Goal: Task Accomplishment & Management: Manage account settings

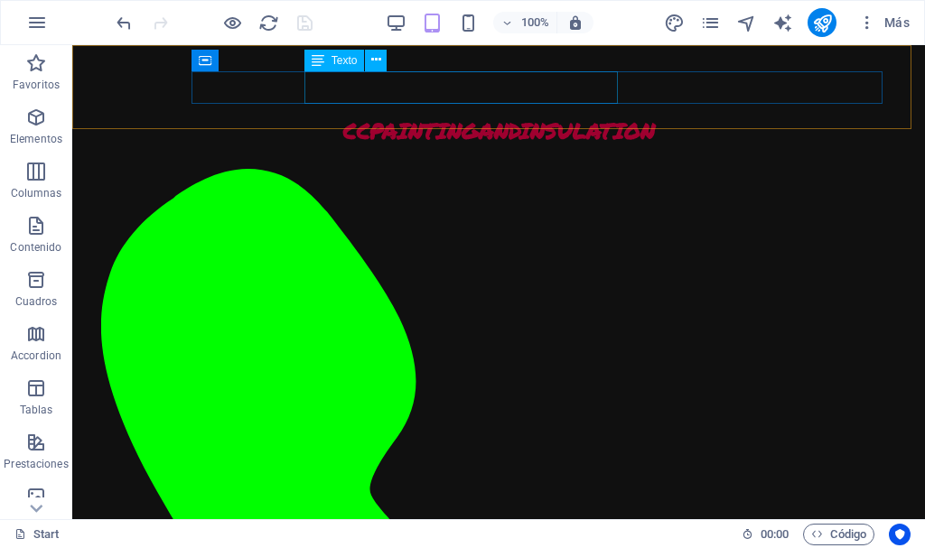
scroll to position [2481, 0]
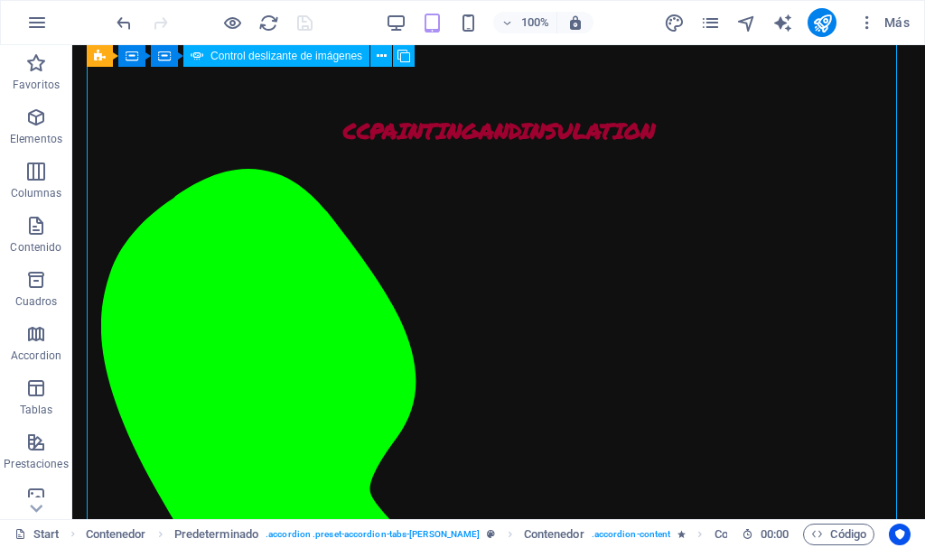
select select "ms"
select select "s"
select select "progressive"
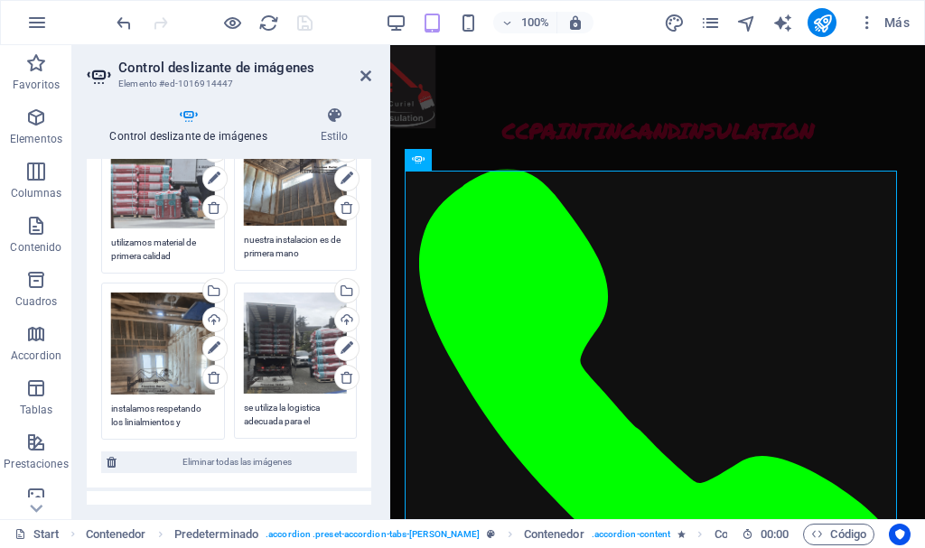
scroll to position [367, 0]
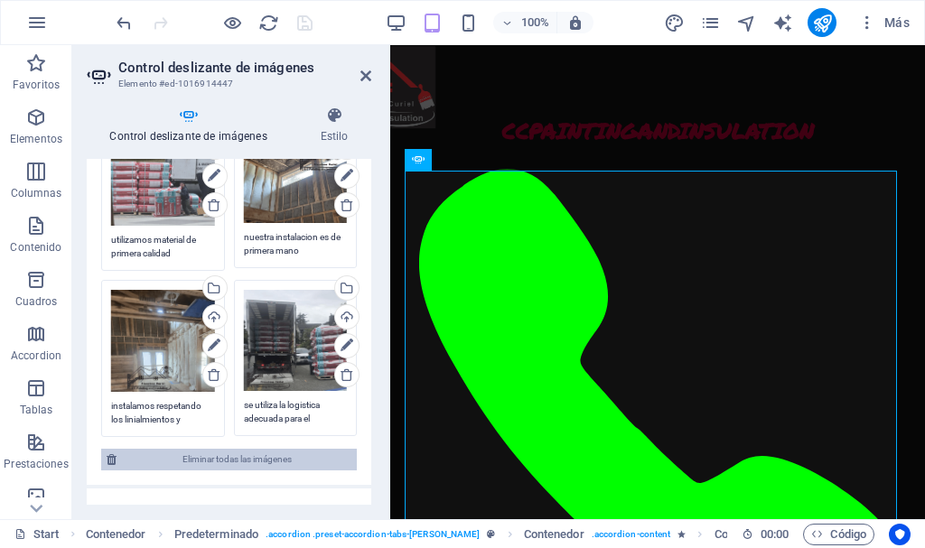
click at [252, 450] on span "Eliminar todas las imágenes" at bounding box center [236, 460] width 229 height 22
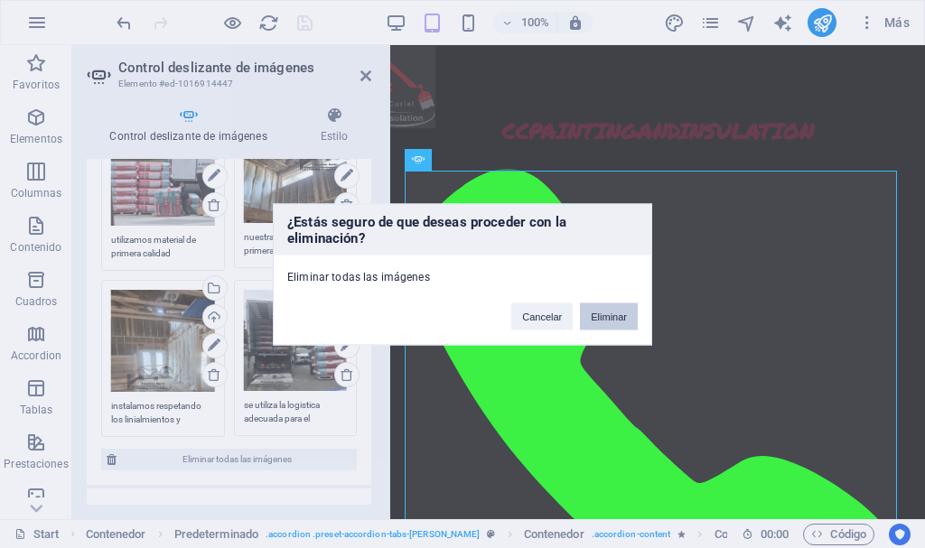
click at [611, 312] on button "Eliminar" at bounding box center [609, 315] width 58 height 27
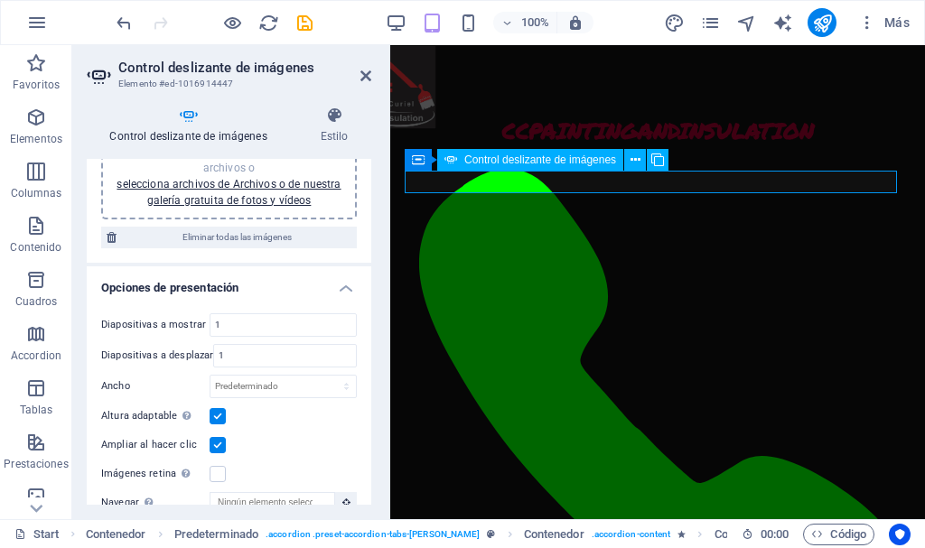
scroll to position [0, 0]
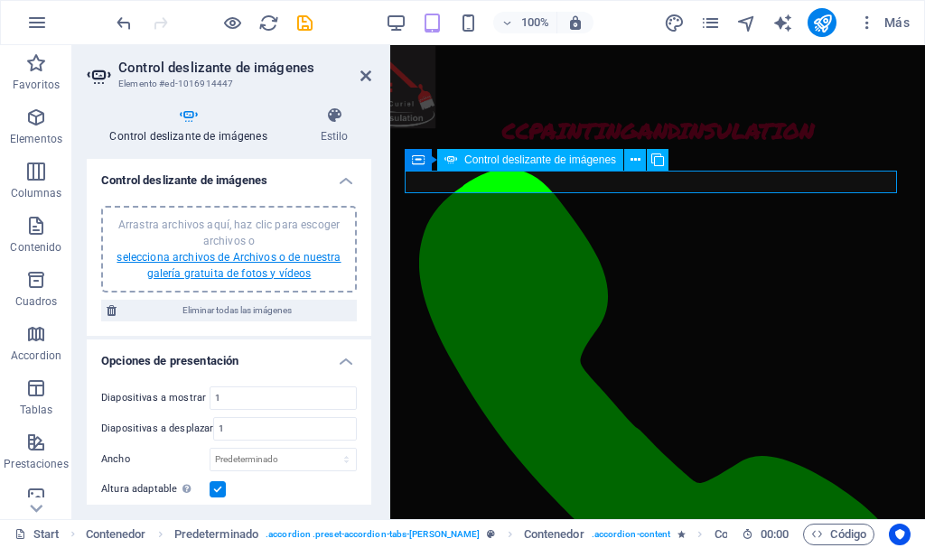
click at [257, 266] on link "selecciona archivos de Archivos o de nuestra galería gratuita de fotos y vídeos" at bounding box center [228, 265] width 224 height 29
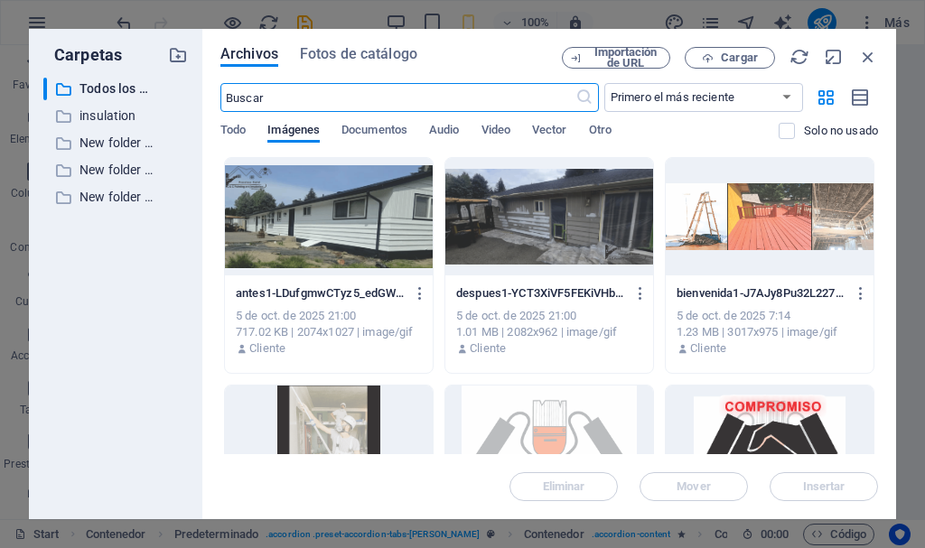
scroll to position [2617, 0]
click at [107, 116] on p "insulation" at bounding box center [116, 116] width 75 height 21
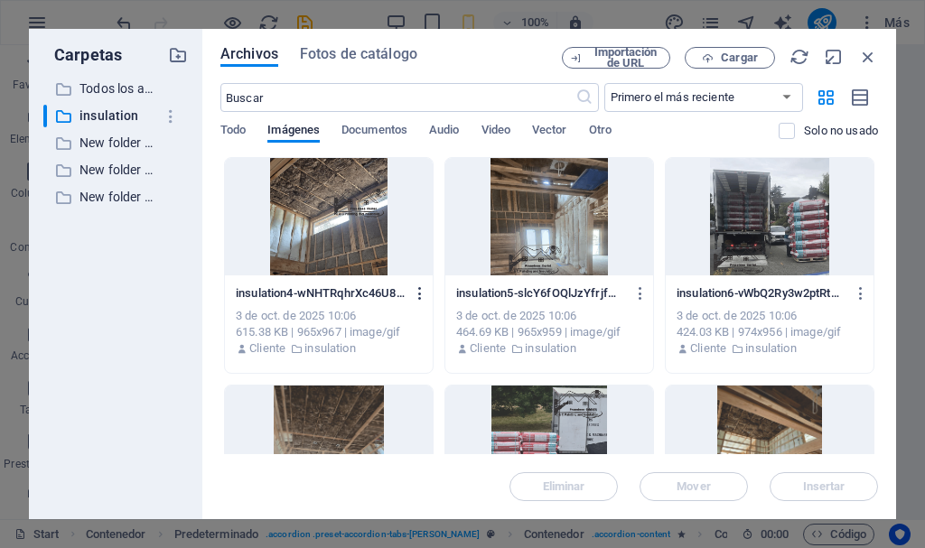
click at [418, 288] on icon "button" at bounding box center [420, 293] width 17 height 16
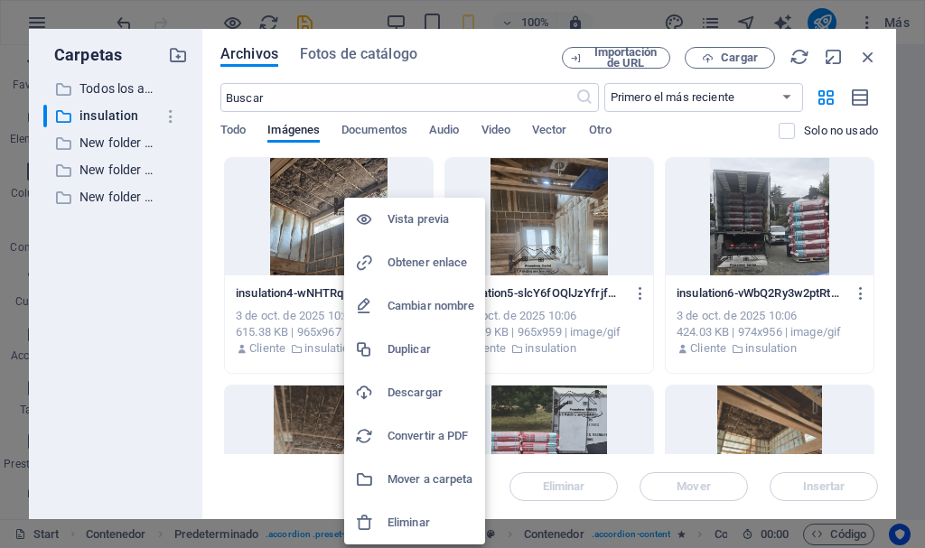
click at [407, 518] on h6 "Eliminar" at bounding box center [430, 523] width 87 height 22
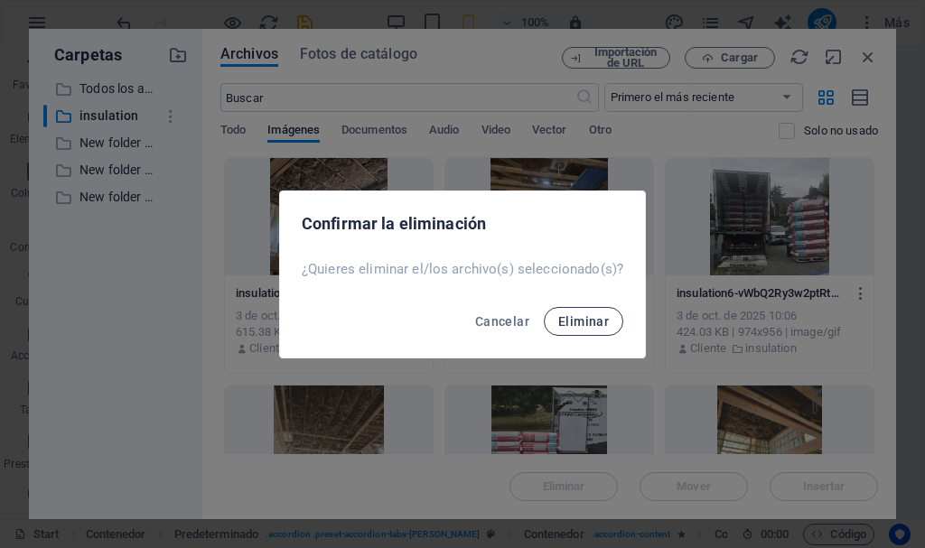
click at [570, 320] on span "Eliminar" at bounding box center [583, 321] width 51 height 14
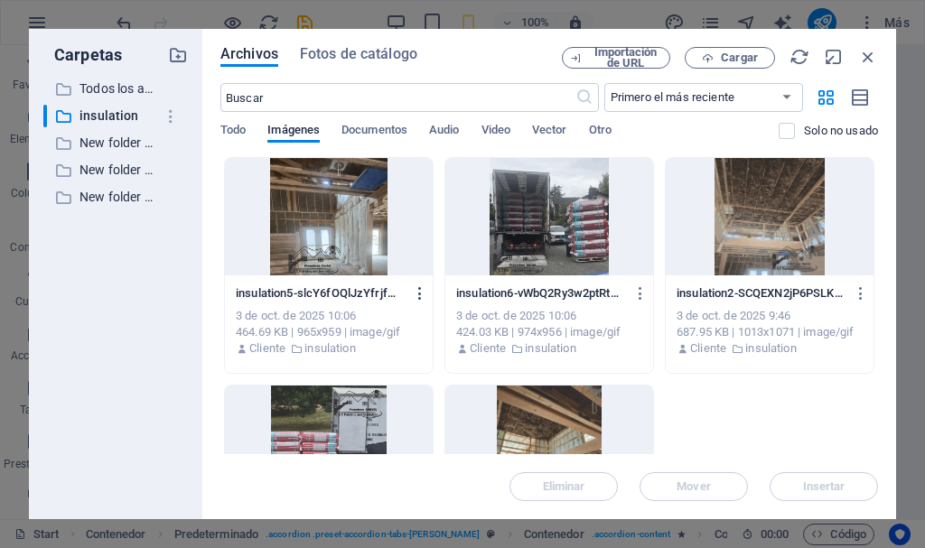
click at [417, 291] on icon "button" at bounding box center [420, 293] width 17 height 16
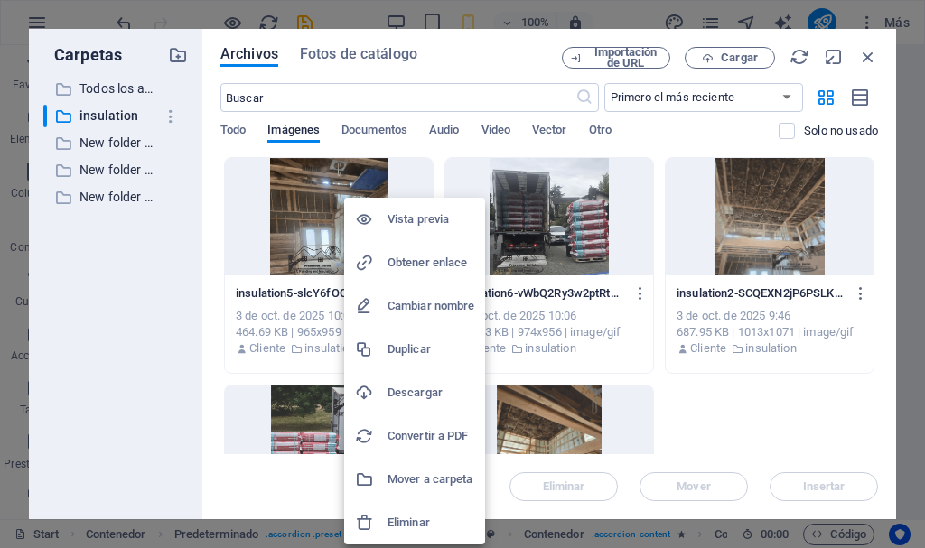
click at [396, 516] on h6 "Eliminar" at bounding box center [430, 523] width 87 height 22
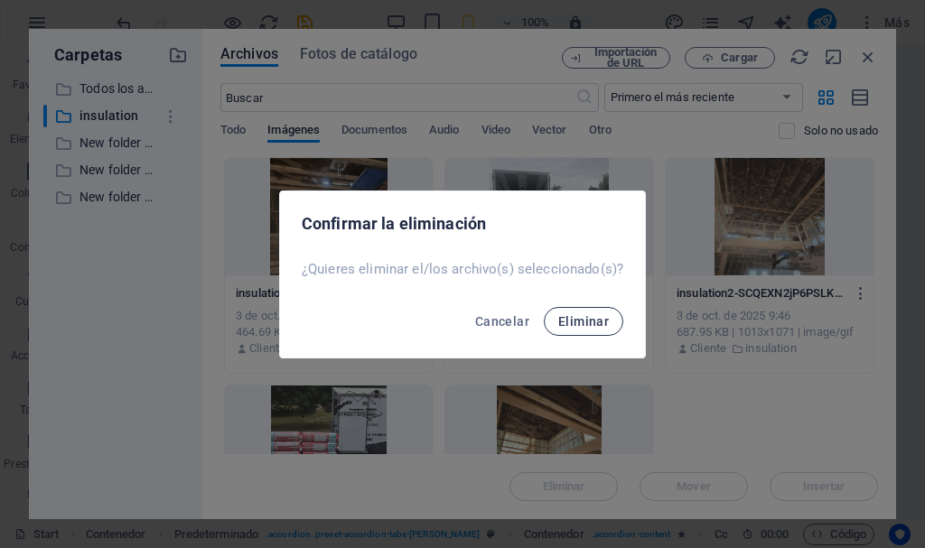
click at [586, 324] on span "Eliminar" at bounding box center [583, 321] width 51 height 14
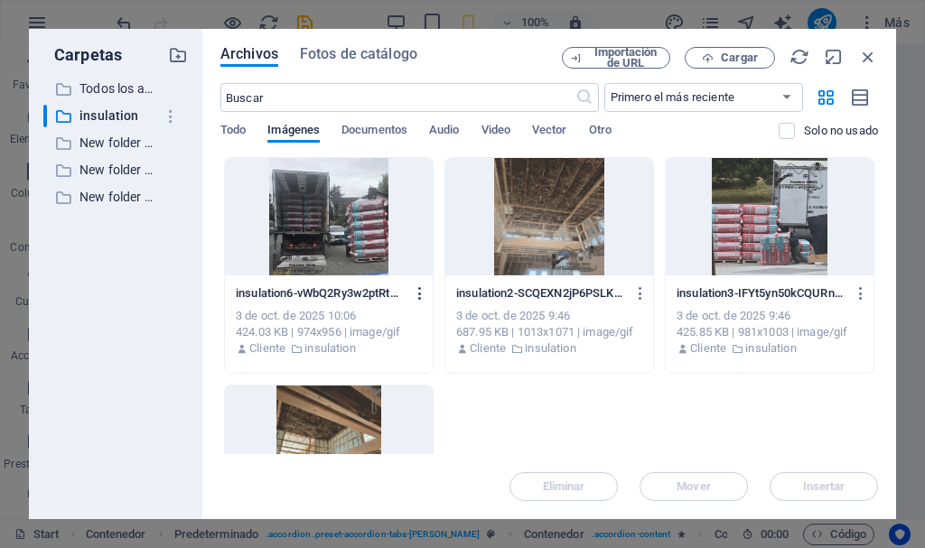
click at [415, 297] on icon "button" at bounding box center [420, 293] width 17 height 16
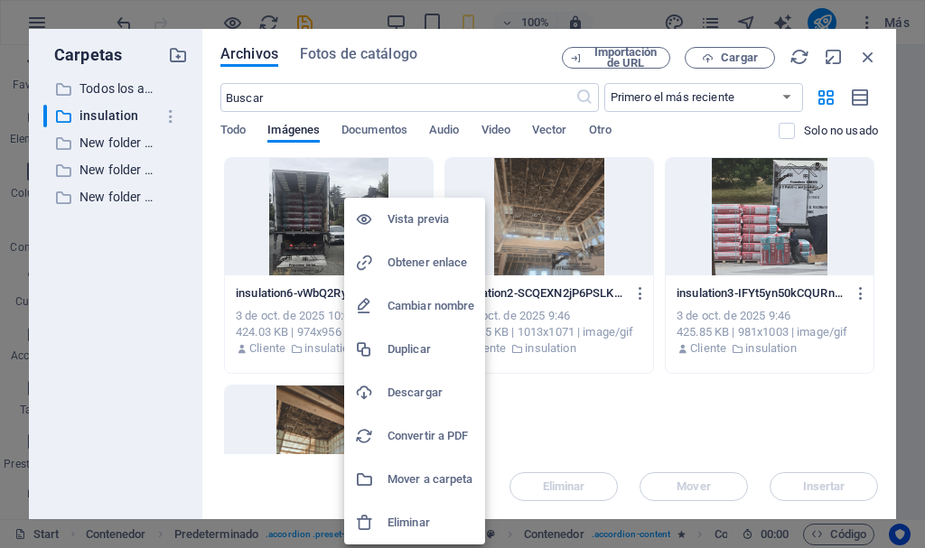
click at [420, 521] on h6 "Eliminar" at bounding box center [430, 523] width 87 height 22
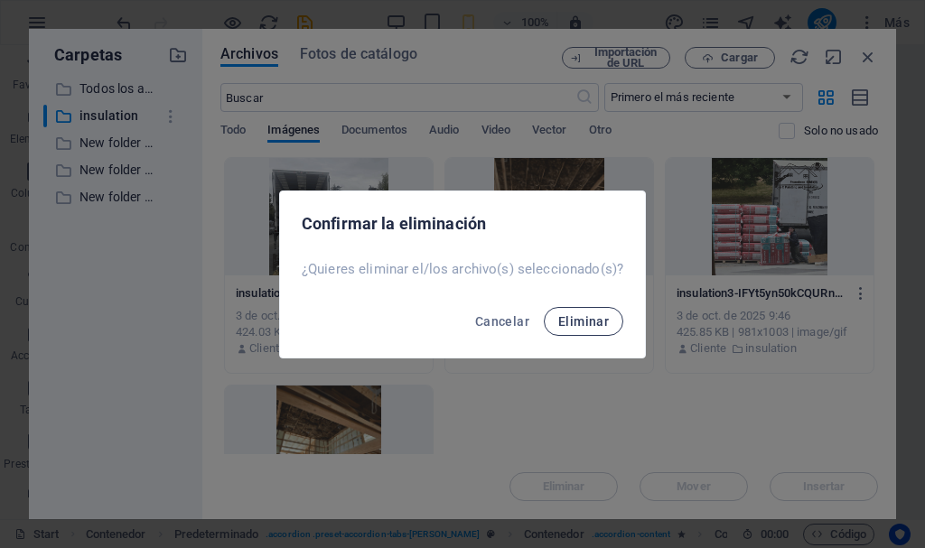
click at [589, 319] on span "Eliminar" at bounding box center [583, 321] width 51 height 14
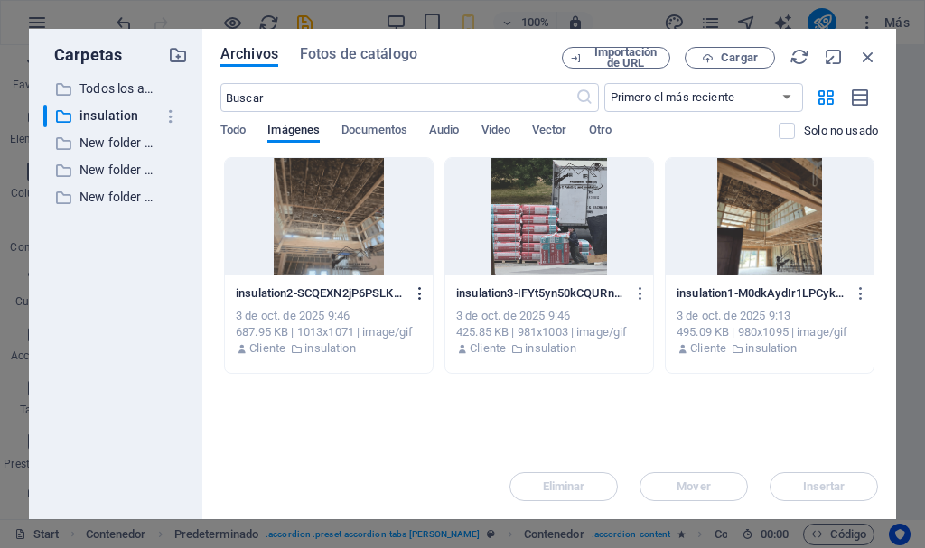
click at [423, 293] on icon "button" at bounding box center [420, 293] width 17 height 16
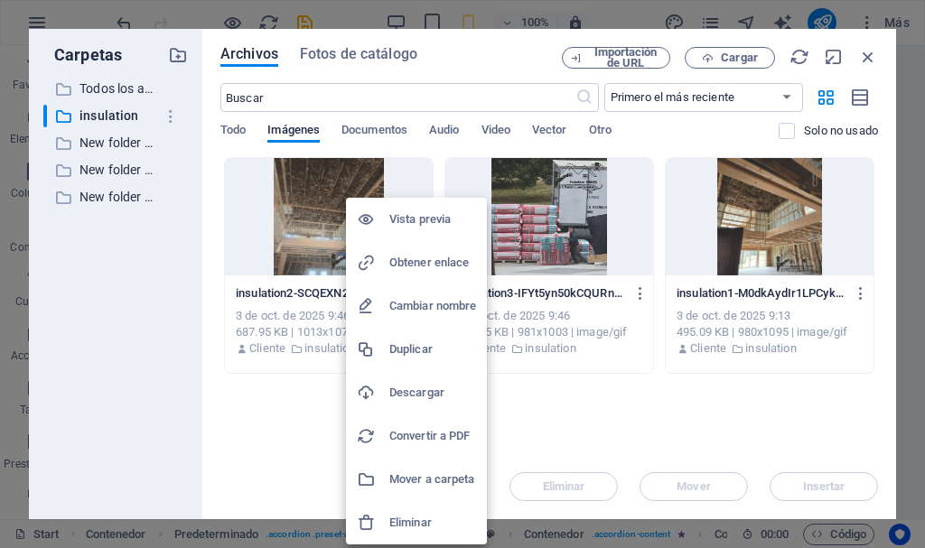
click at [401, 525] on h6 "Eliminar" at bounding box center [432, 523] width 87 height 22
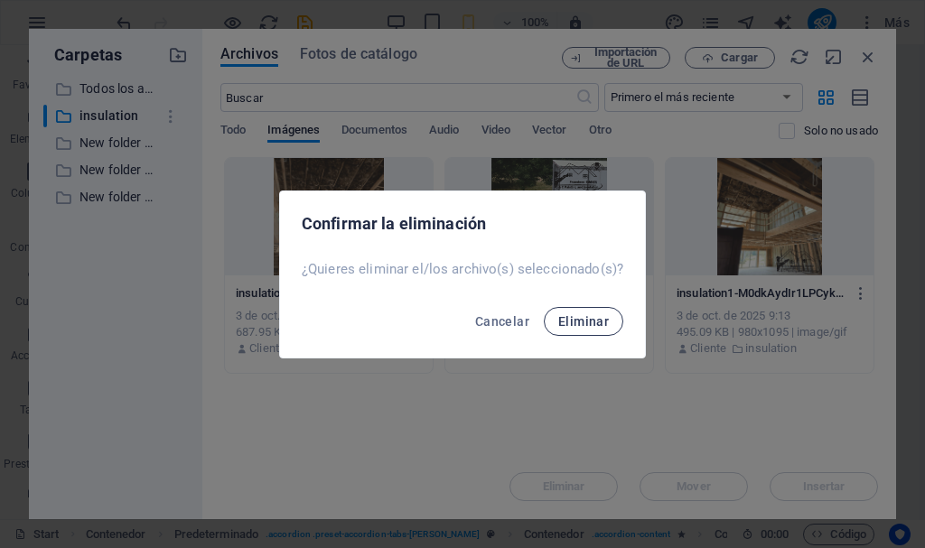
click at [590, 316] on span "Eliminar" at bounding box center [583, 321] width 51 height 14
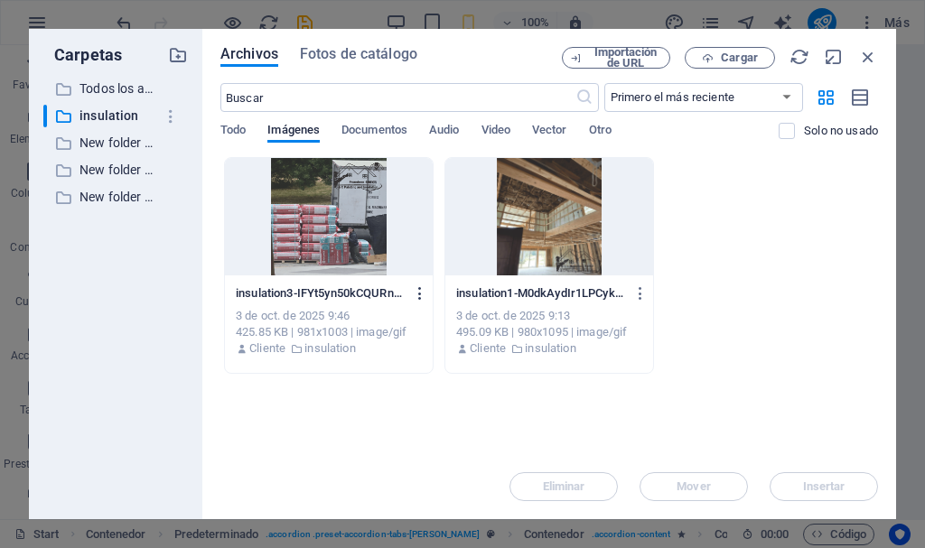
click at [418, 296] on icon "button" at bounding box center [420, 293] width 17 height 16
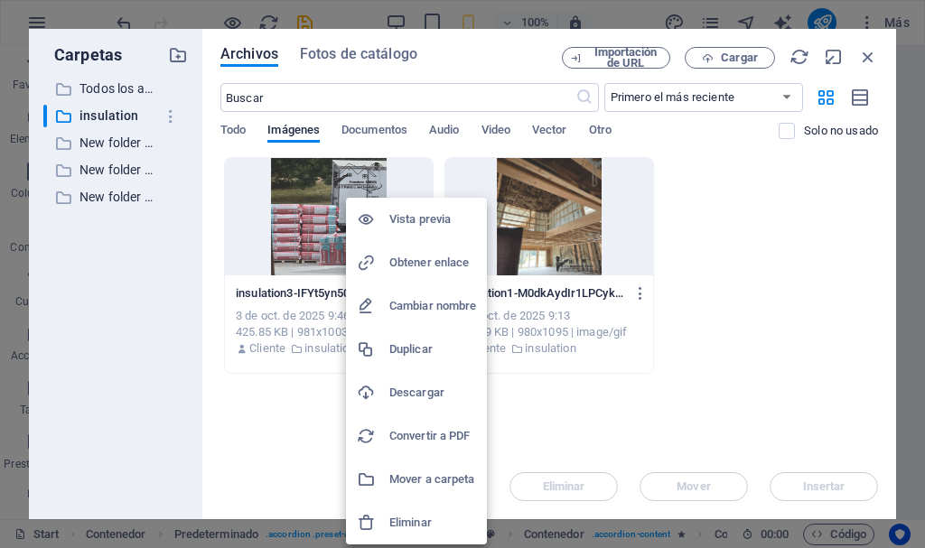
click at [400, 523] on h6 "Eliminar" at bounding box center [432, 523] width 87 height 22
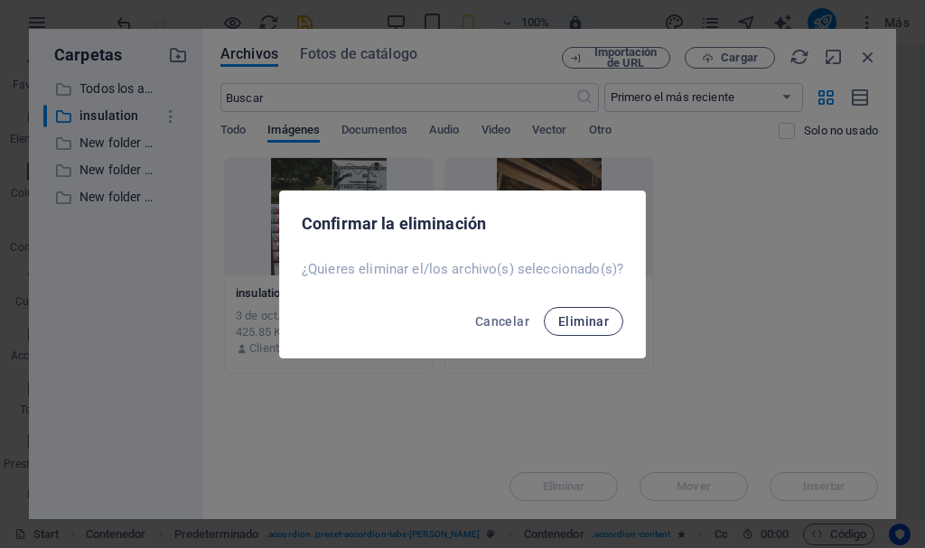
click at [578, 322] on span "Eliminar" at bounding box center [583, 321] width 51 height 14
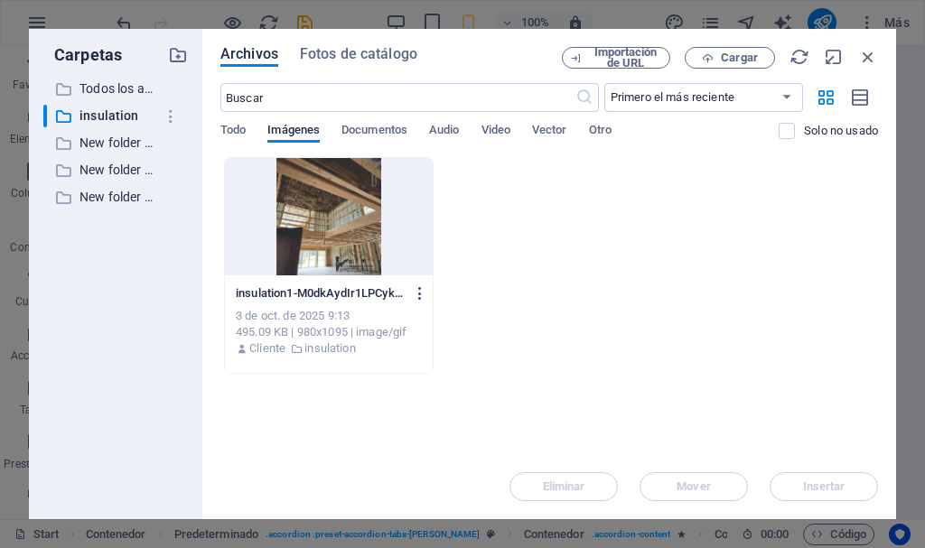
click at [418, 293] on icon "button" at bounding box center [420, 293] width 17 height 16
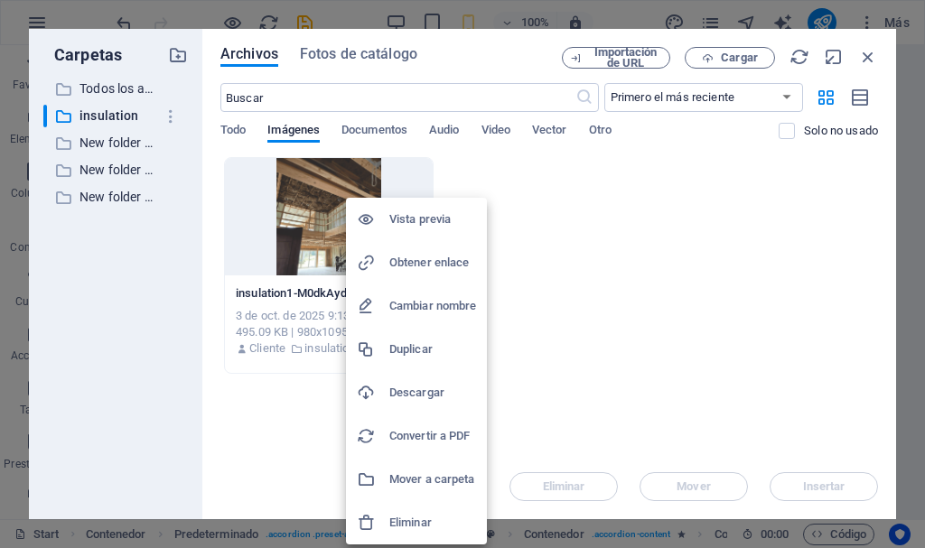
click at [406, 523] on h6 "Eliminar" at bounding box center [432, 523] width 87 height 22
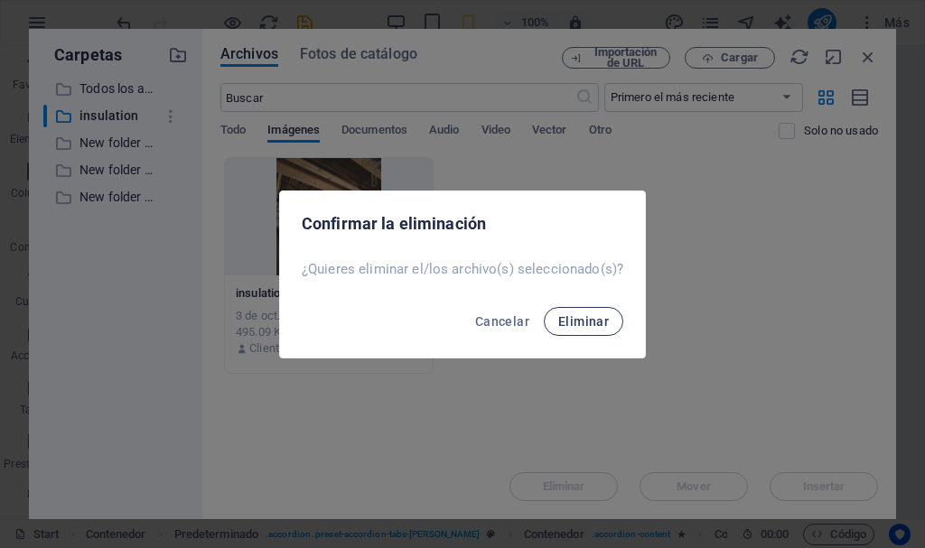
click at [592, 316] on span "Eliminar" at bounding box center [583, 321] width 51 height 14
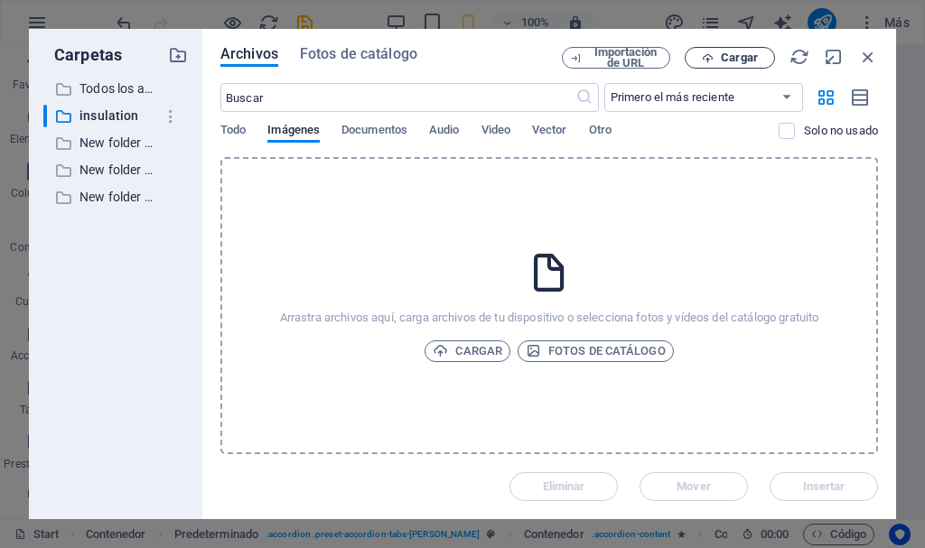
click at [725, 52] on span "Cargar" at bounding box center [739, 57] width 37 height 11
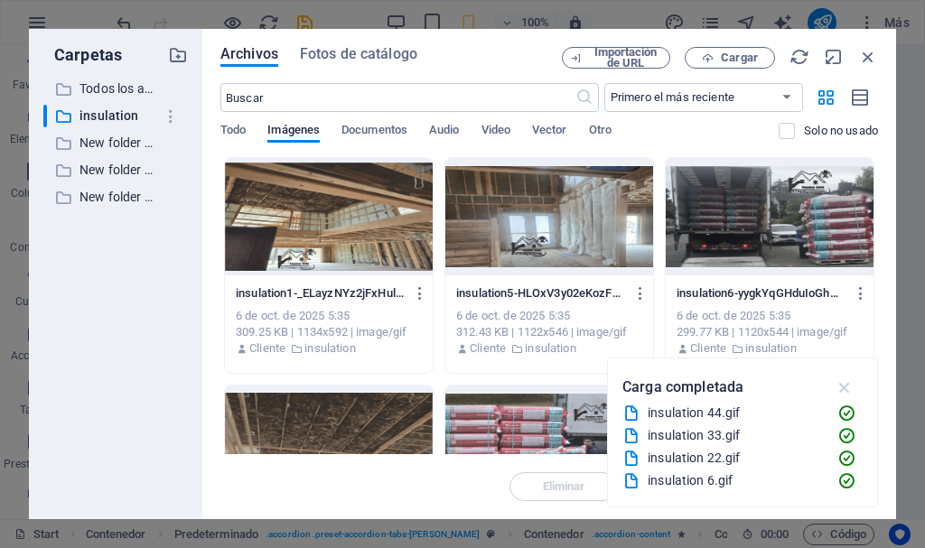
click at [845, 386] on icon "button" at bounding box center [844, 387] width 21 height 20
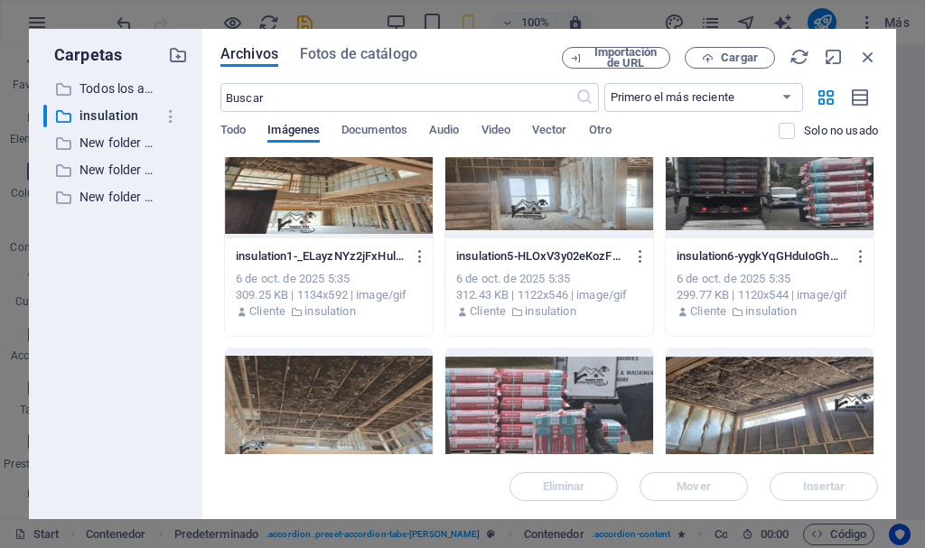
scroll to position [0, 0]
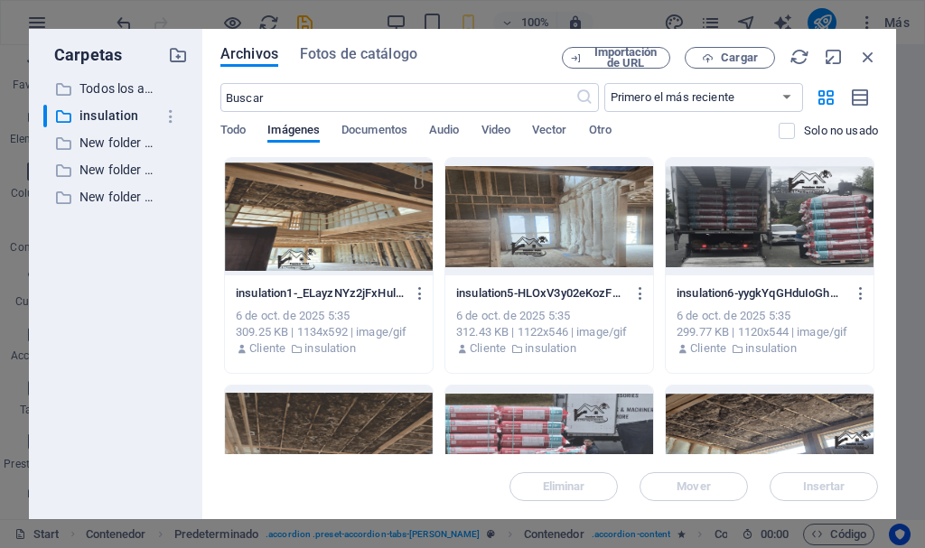
click at [313, 237] on div at bounding box center [329, 216] width 208 height 117
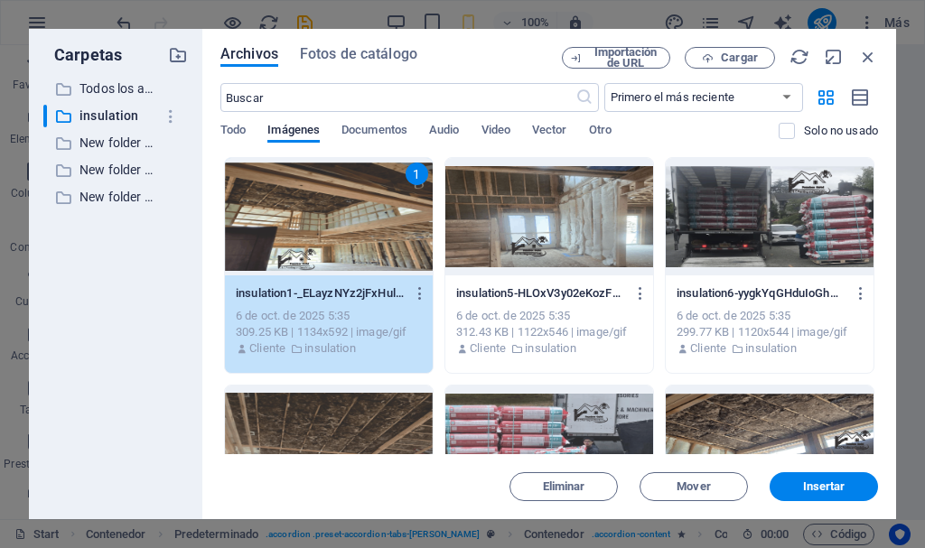
click at [313, 237] on div "1" at bounding box center [329, 216] width 208 height 117
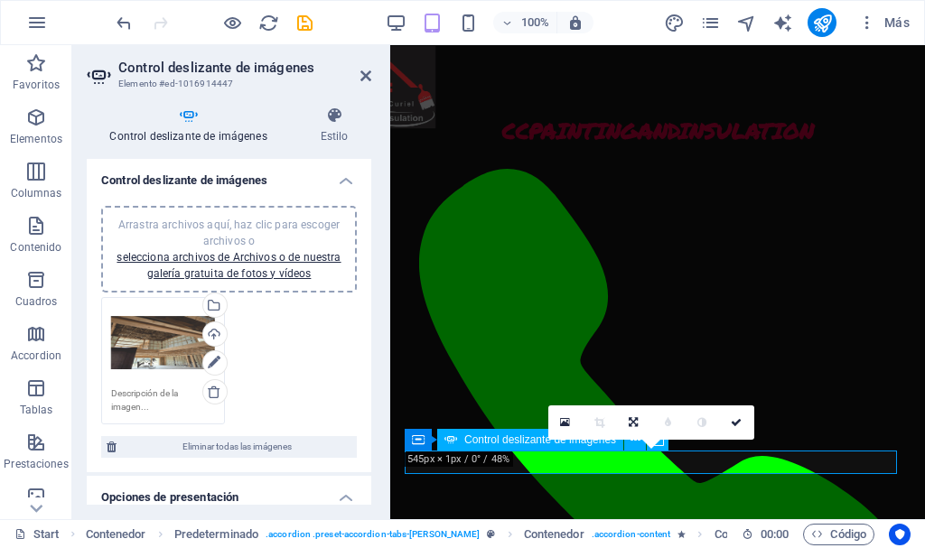
scroll to position [2257, 0]
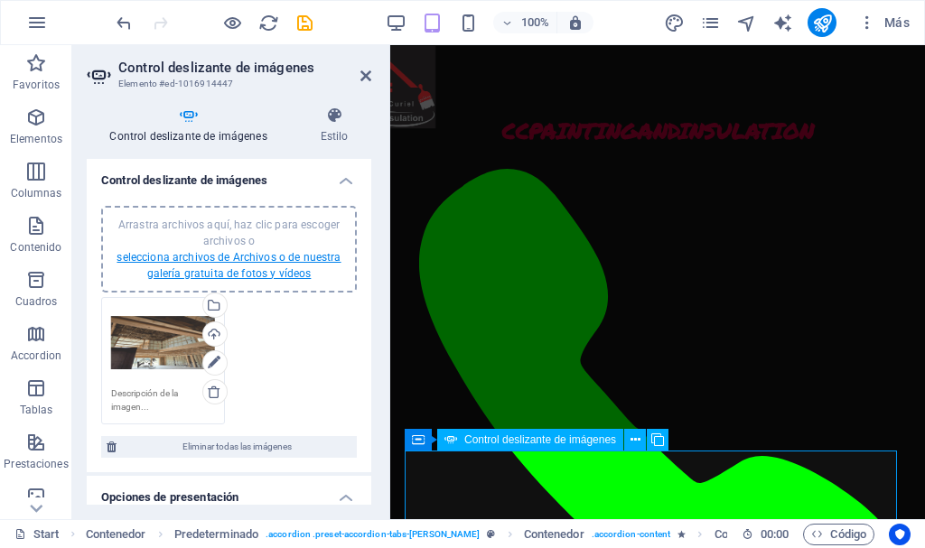
click at [269, 255] on link "selecciona archivos de Archivos o de nuestra galería gratuita de fotos y vídeos" at bounding box center [228, 265] width 224 height 29
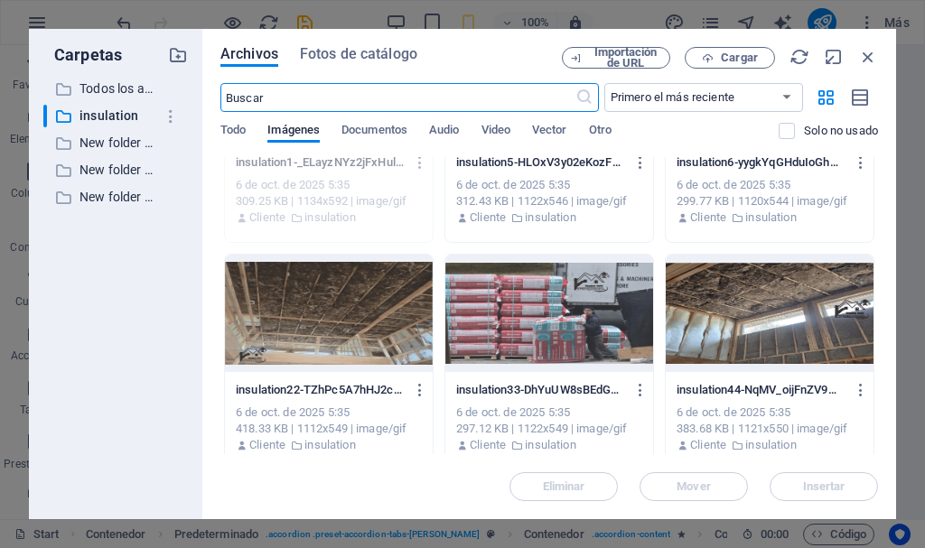
scroll to position [147, 0]
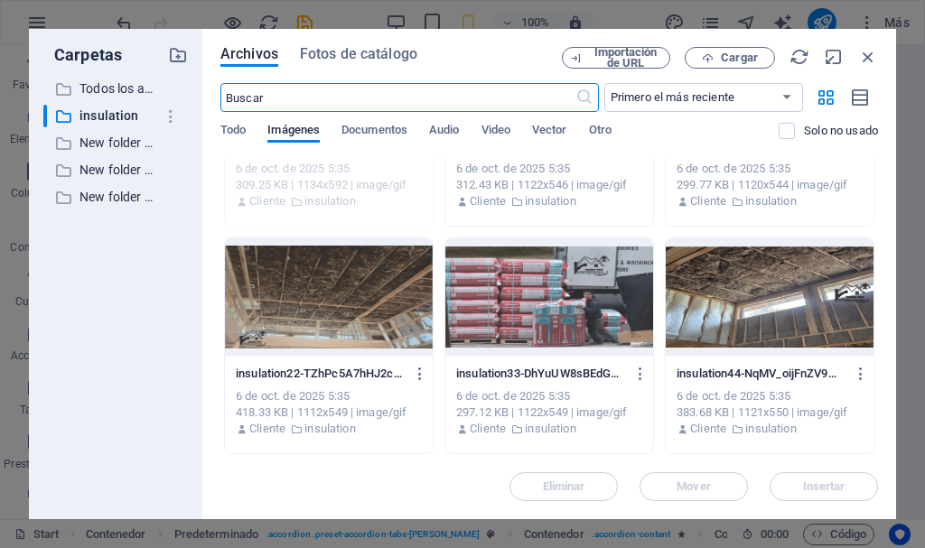
click at [312, 334] on div at bounding box center [329, 296] width 208 height 117
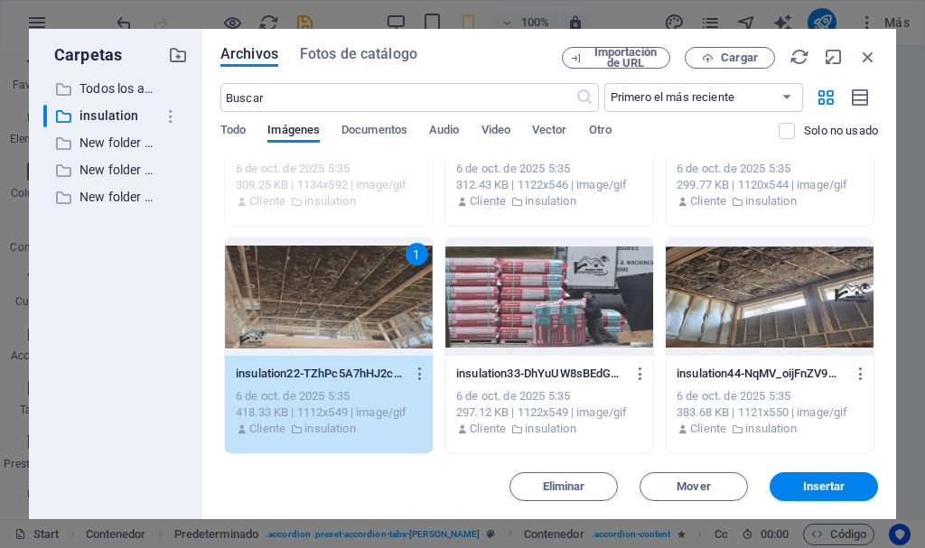
click at [312, 334] on div "1" at bounding box center [329, 296] width 208 height 117
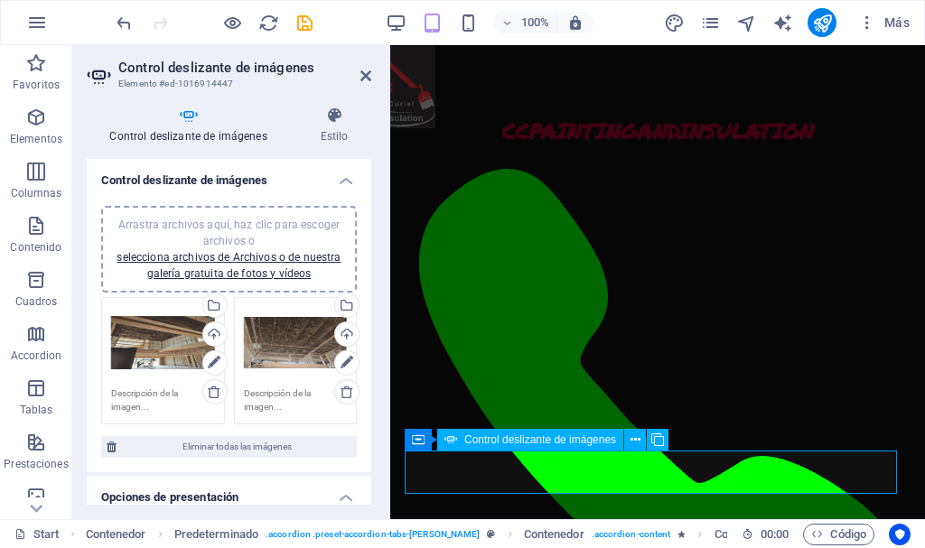
scroll to position [2257, 0]
click at [188, 257] on link "selecciona archivos de Archivos o de nuestra galería gratuita de fotos y vídeos" at bounding box center [228, 265] width 224 height 29
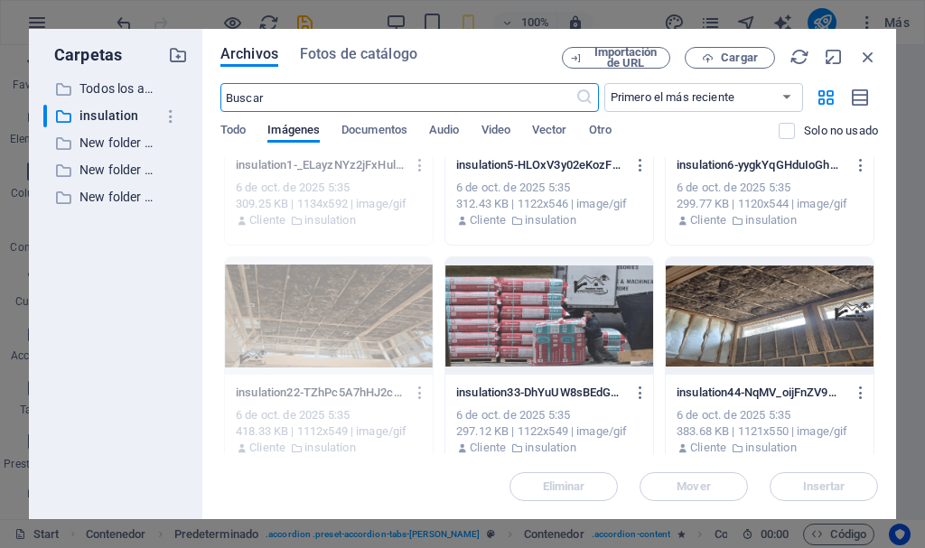
scroll to position [147, 0]
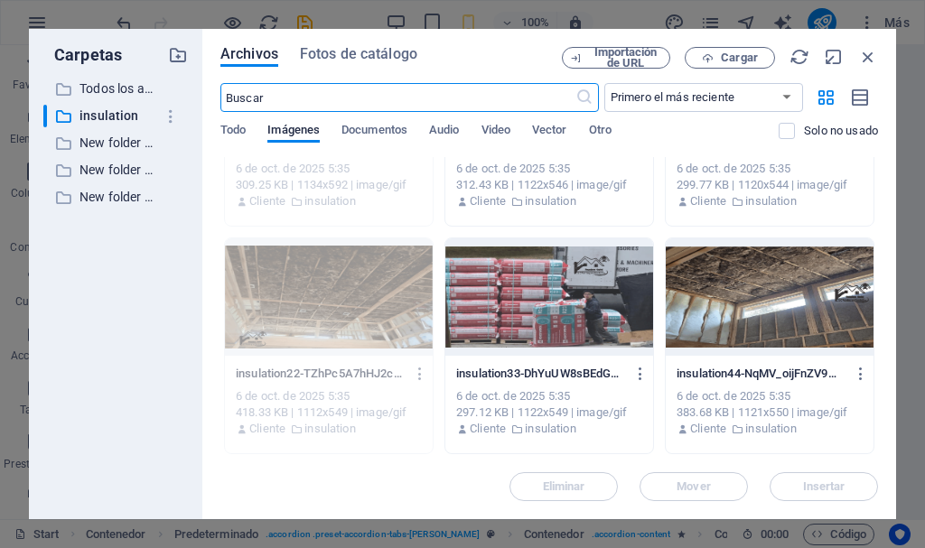
click at [540, 332] on div at bounding box center [549, 296] width 208 height 117
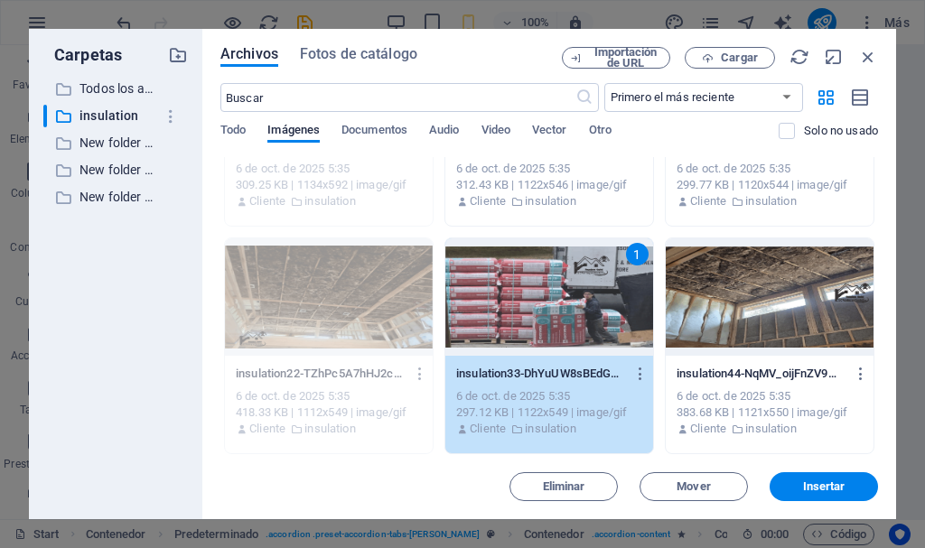
click at [540, 332] on div "1" at bounding box center [549, 296] width 208 height 117
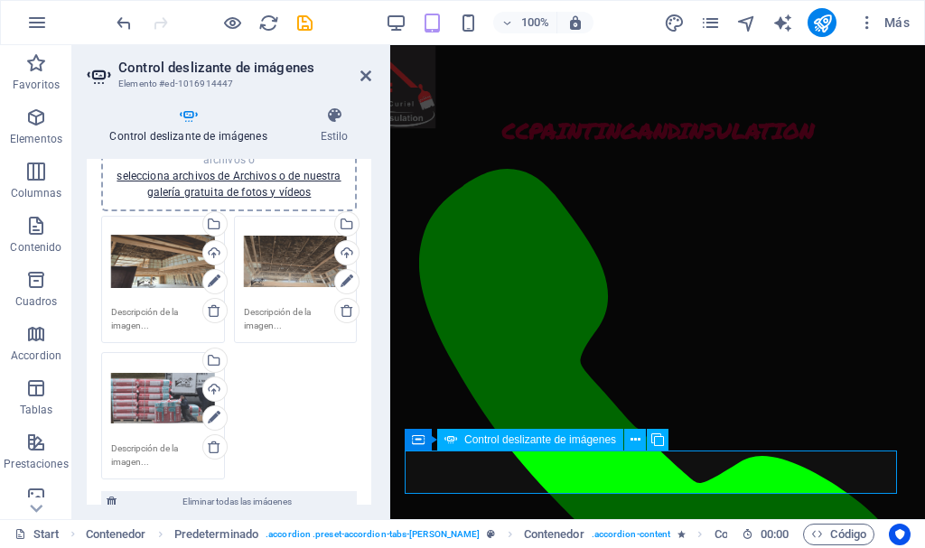
scroll to position [90, 0]
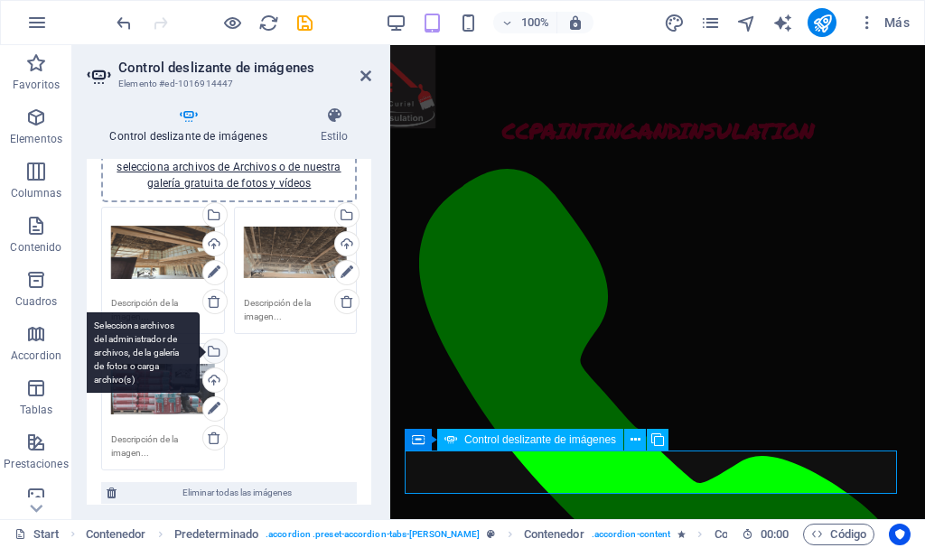
click at [211, 349] on div "Selecciona archivos del administrador de archivos, de la galería de fotos o car…" at bounding box center [213, 352] width 27 height 27
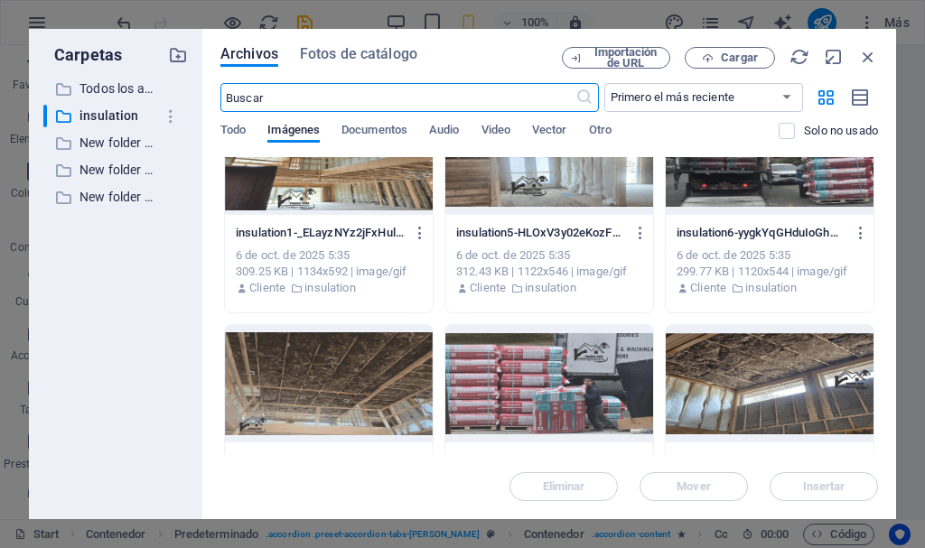
scroll to position [84, 0]
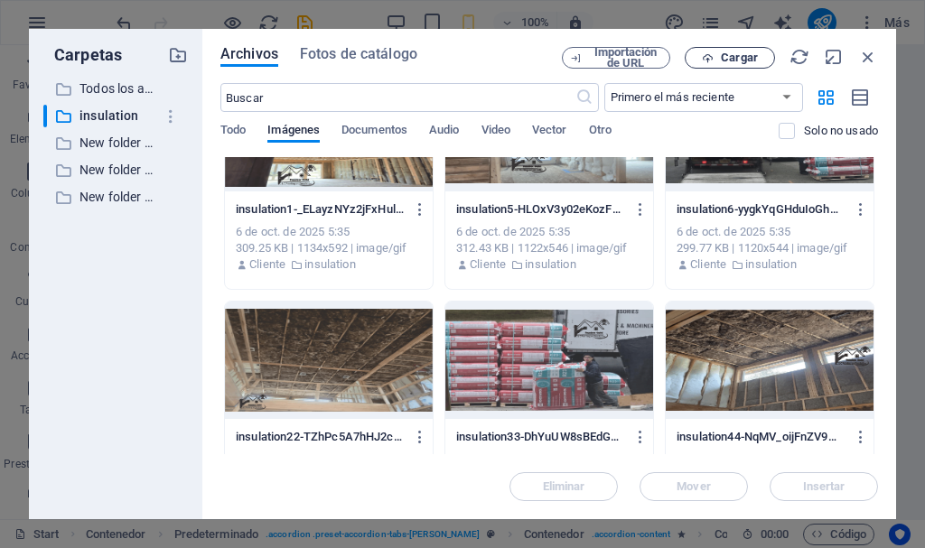
click at [750, 57] on span "Cargar" at bounding box center [739, 57] width 37 height 11
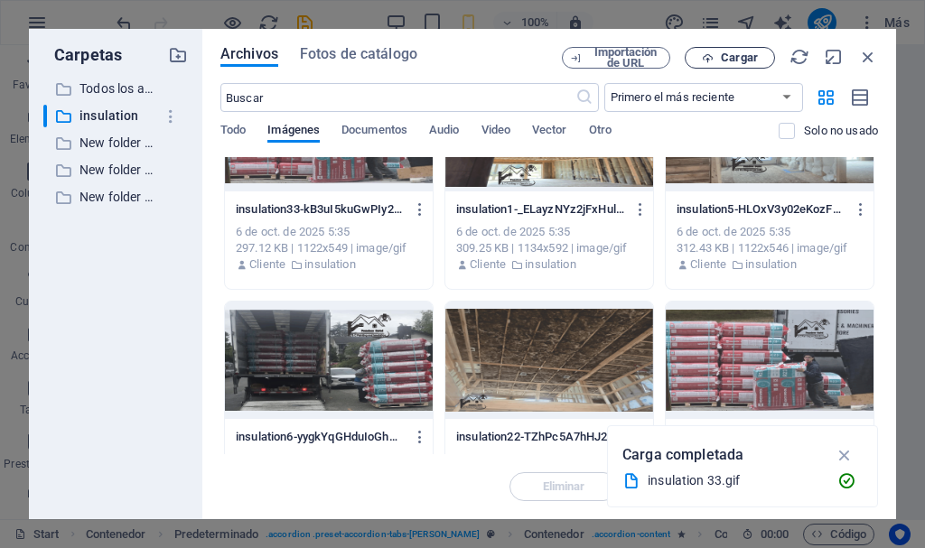
click at [749, 59] on span "Cargar" at bounding box center [739, 57] width 37 height 11
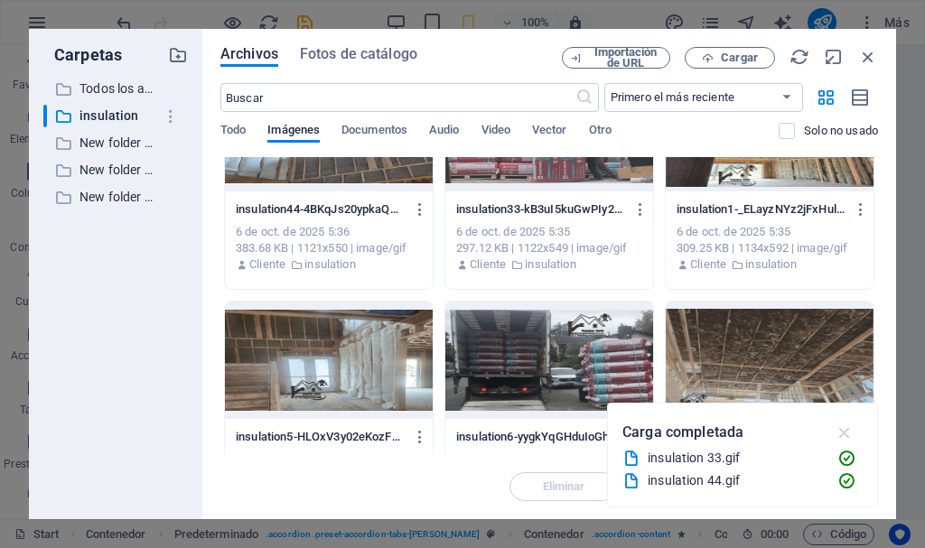
click at [843, 430] on icon "button" at bounding box center [844, 433] width 21 height 20
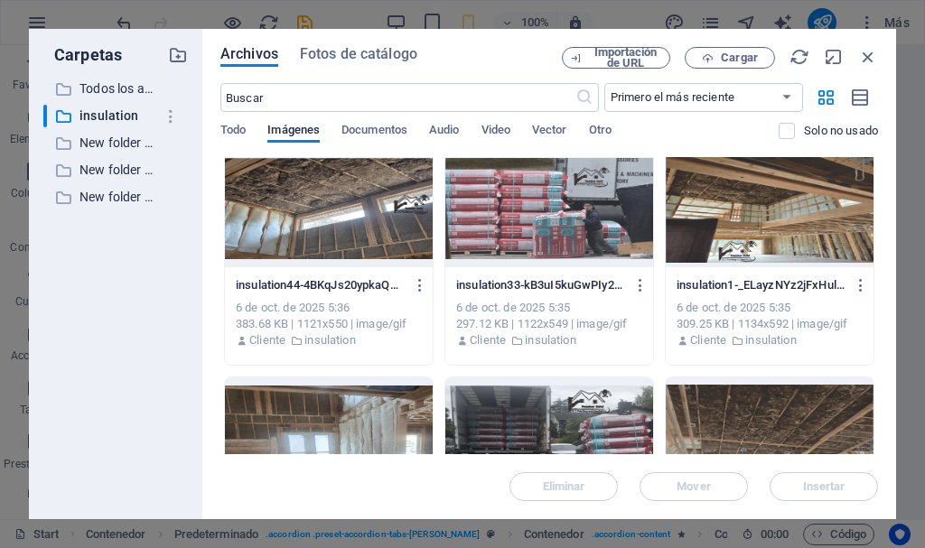
scroll to position [0, 0]
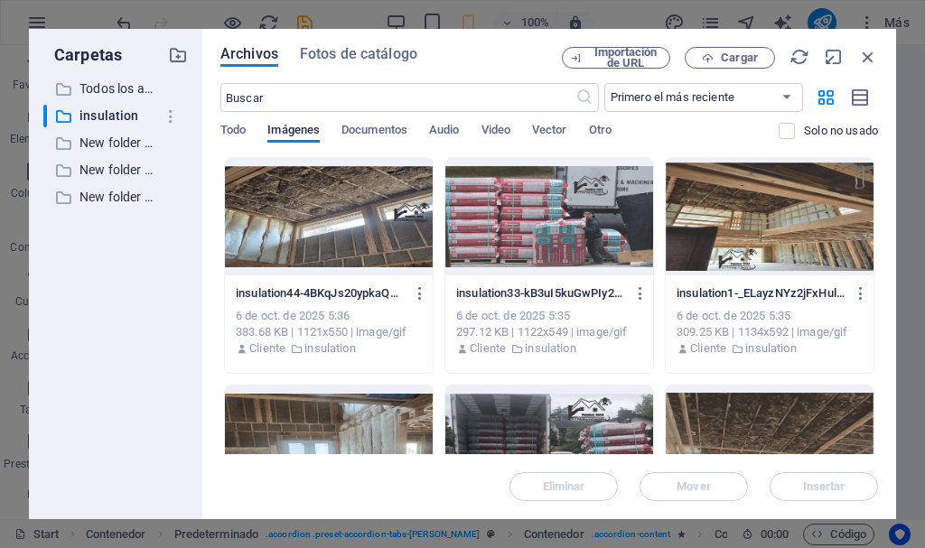
click at [532, 239] on div at bounding box center [549, 216] width 208 height 117
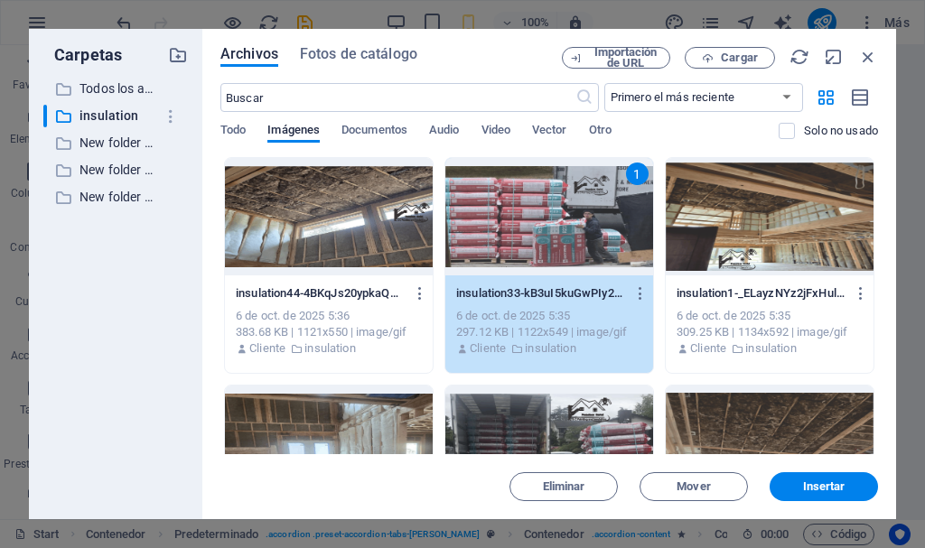
click at [532, 239] on div "1" at bounding box center [549, 216] width 208 height 117
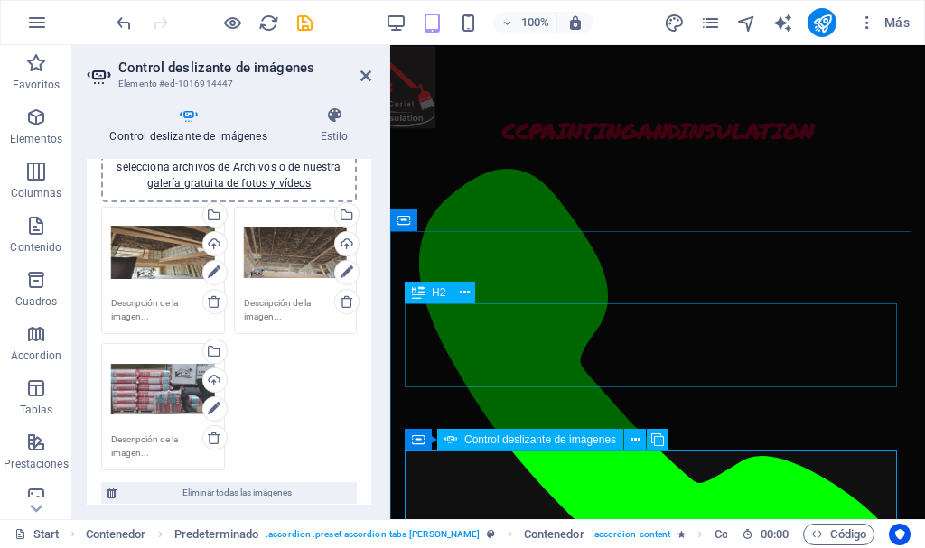
scroll to position [2257, 0]
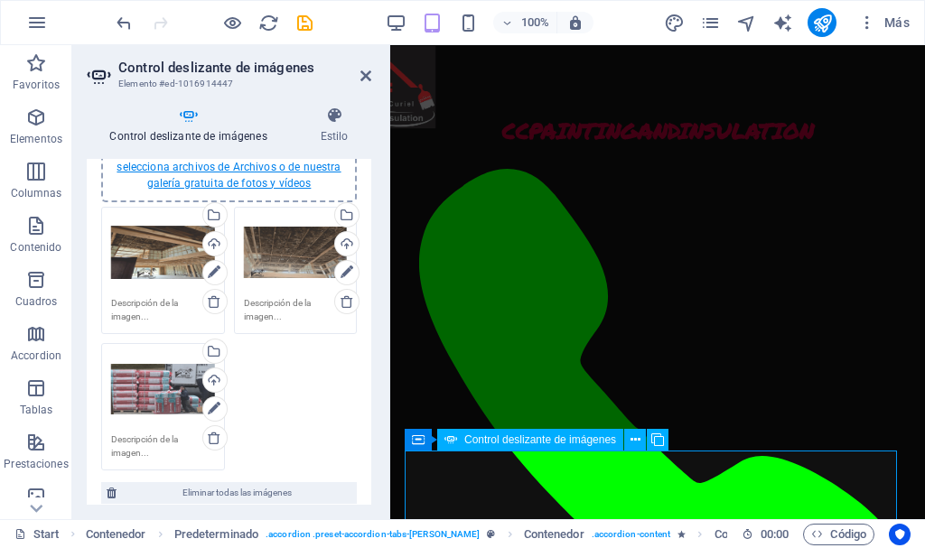
click at [246, 179] on link "selecciona archivos de Archivos o de nuestra galería gratuita de fotos y vídeos" at bounding box center [228, 175] width 224 height 29
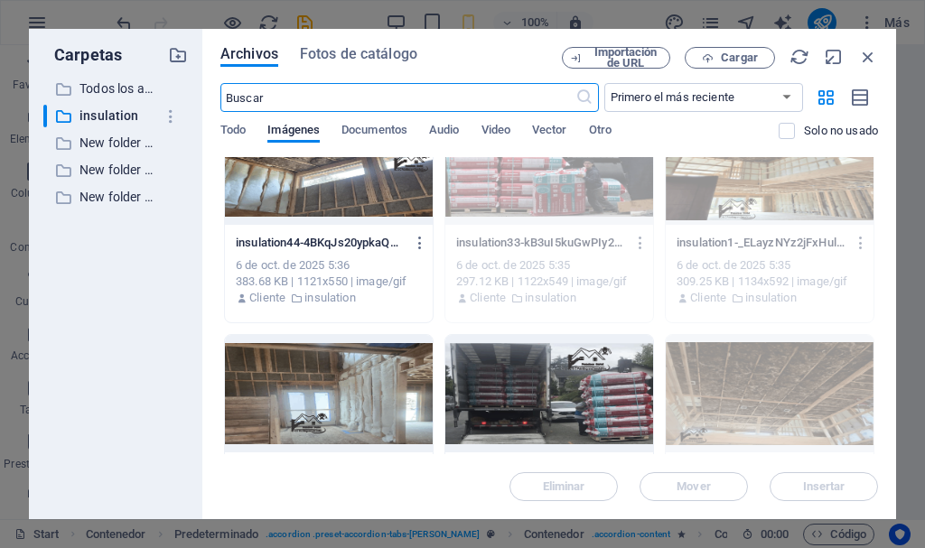
scroll to position [47, 0]
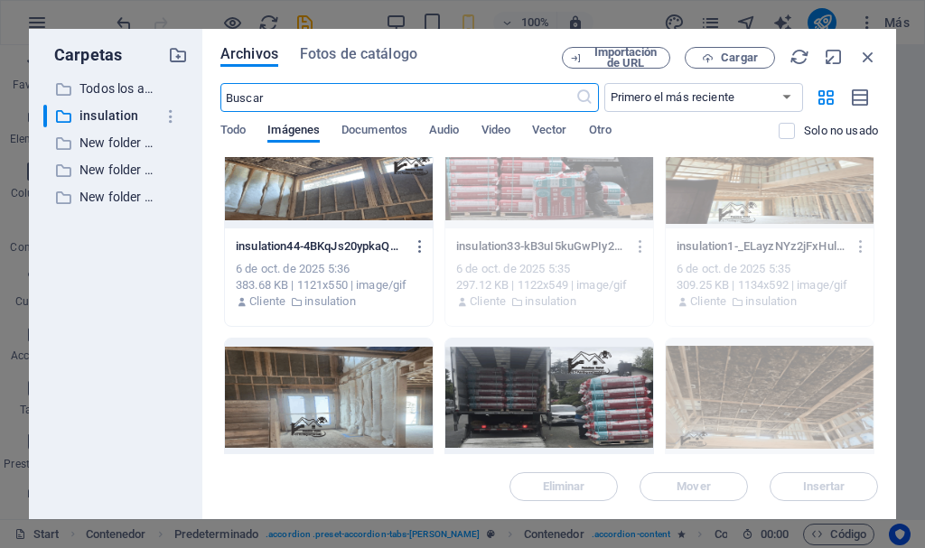
click at [343, 204] on div at bounding box center [329, 169] width 208 height 117
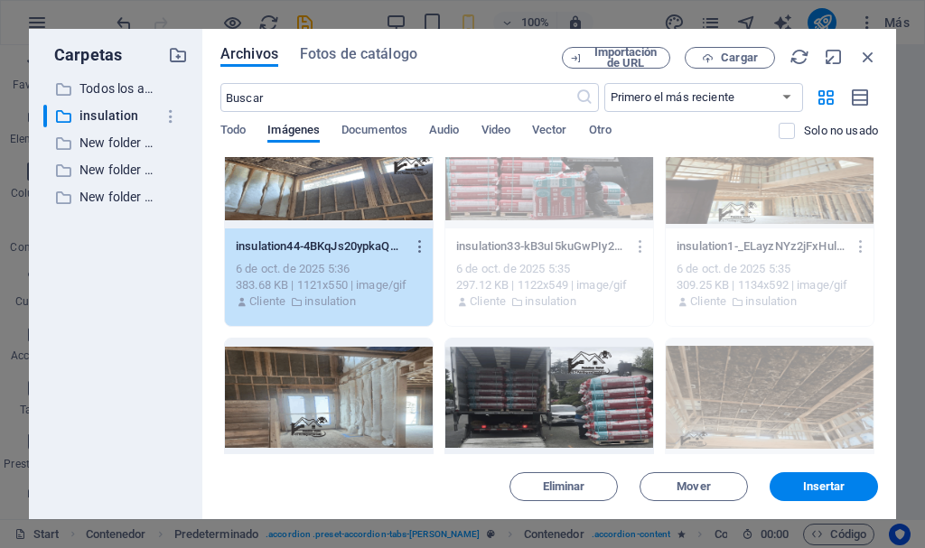
click at [343, 204] on div "1" at bounding box center [329, 169] width 208 height 117
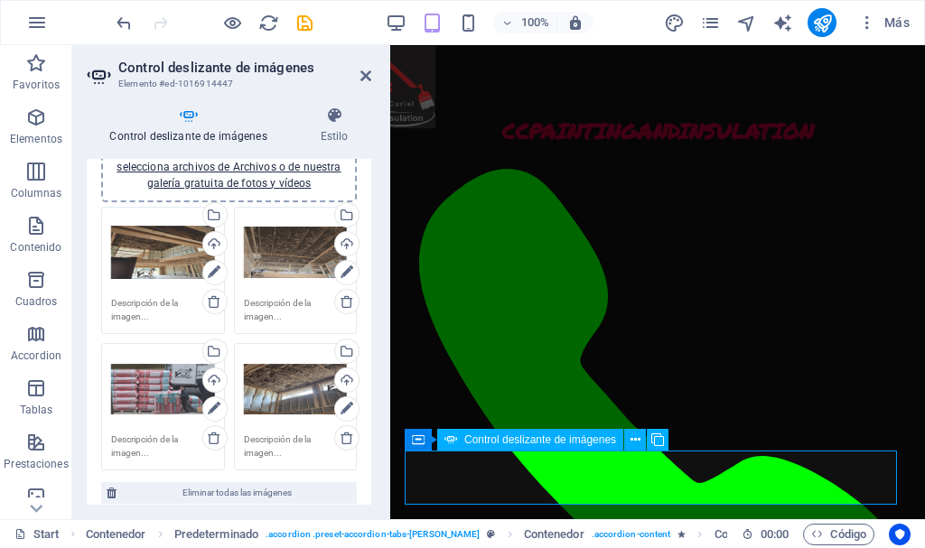
scroll to position [2257, 0]
click at [245, 175] on div "Arrastra archivos aquí, haz clic para escoger archivos o selecciona archivos de…" at bounding box center [229, 158] width 234 height 65
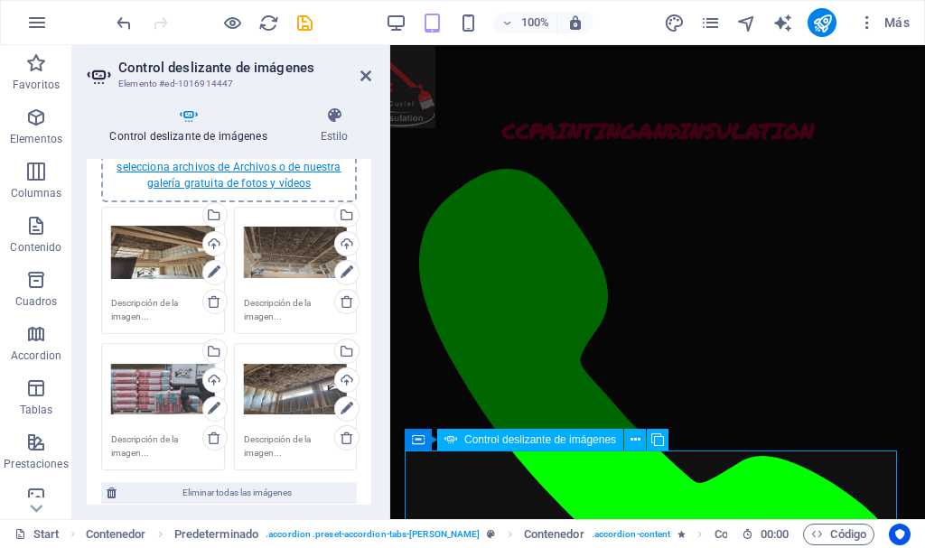
click at [250, 164] on link "selecciona archivos de Archivos o de nuestra galería gratuita de fotos y vídeos" at bounding box center [228, 175] width 224 height 29
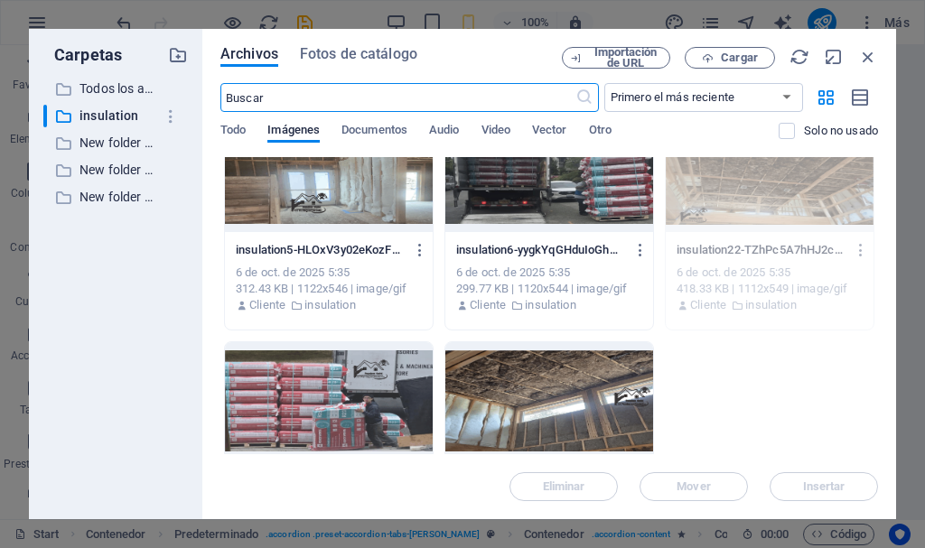
scroll to position [212, 0]
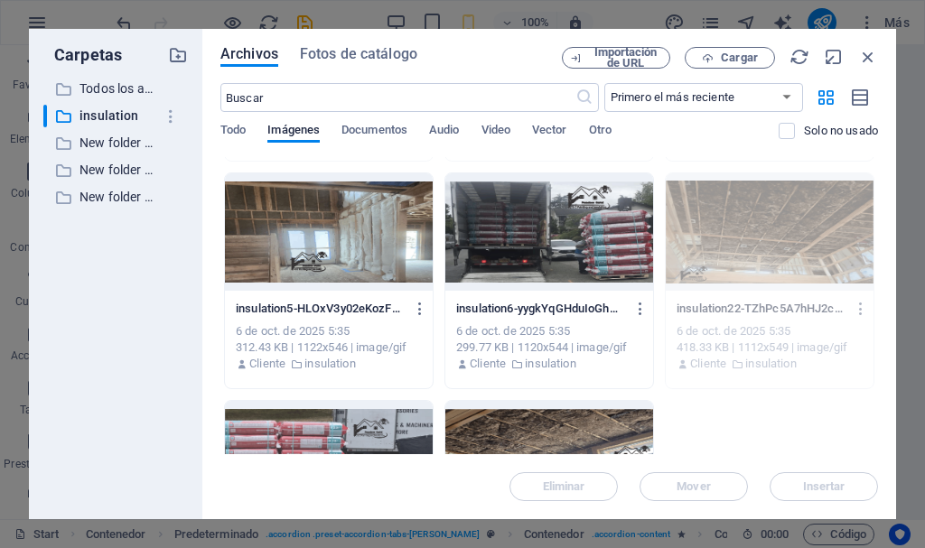
click at [312, 253] on div at bounding box center [329, 231] width 208 height 117
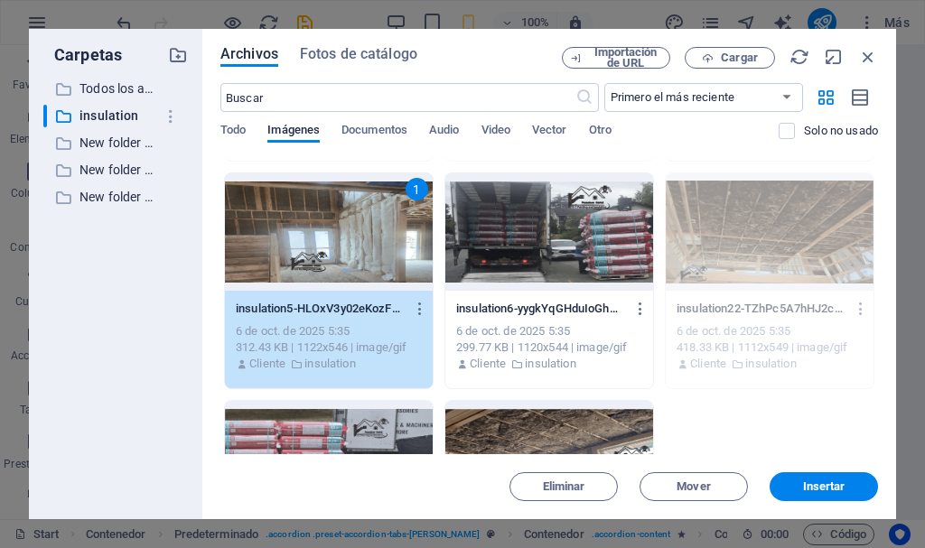
click at [312, 253] on div "1" at bounding box center [329, 231] width 208 height 117
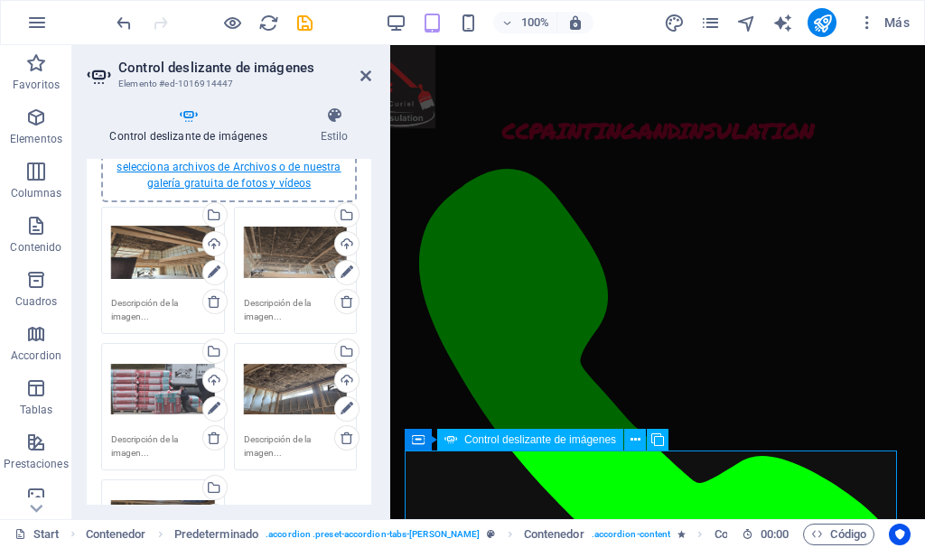
click at [250, 172] on link "selecciona archivos de Archivos o de nuestra galería gratuita de fotos y vídeos" at bounding box center [228, 175] width 224 height 29
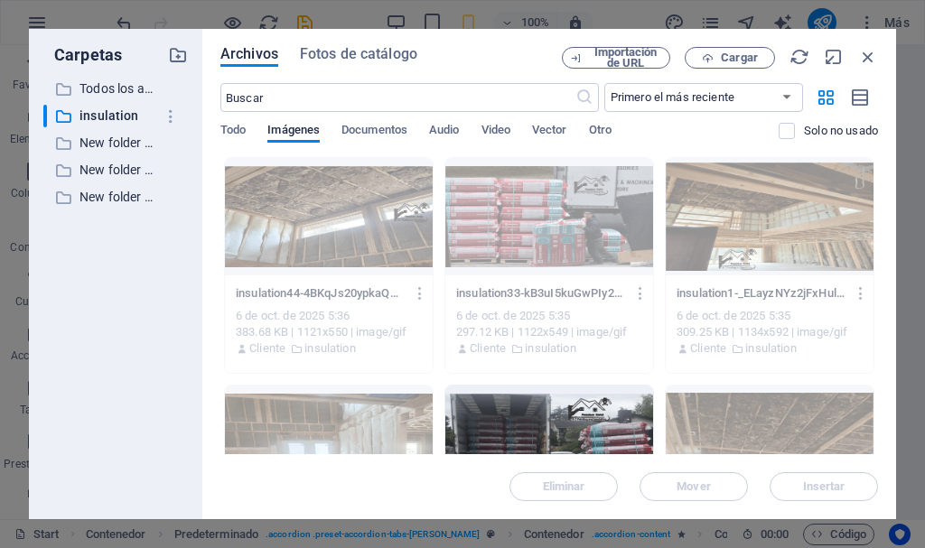
click at [570, 414] on div at bounding box center [549, 444] width 208 height 117
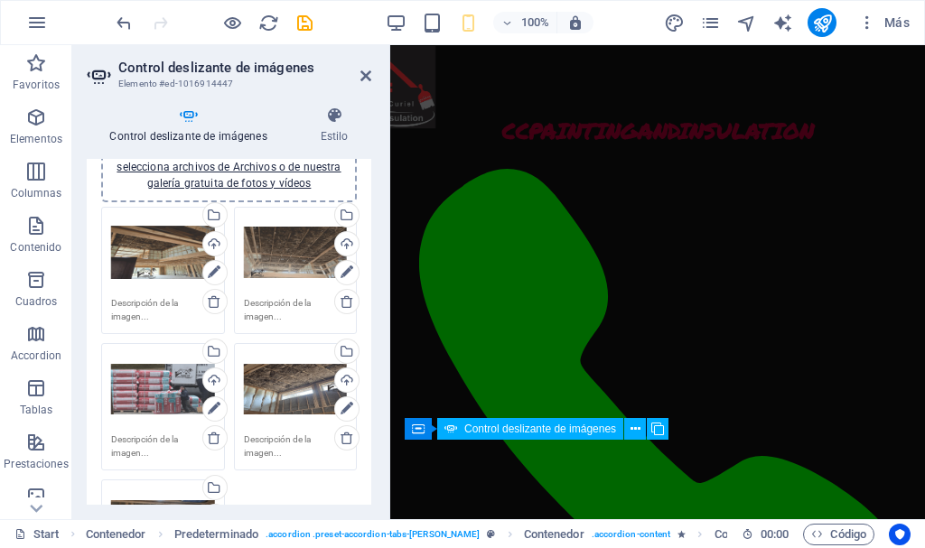
scroll to position [2257, 0]
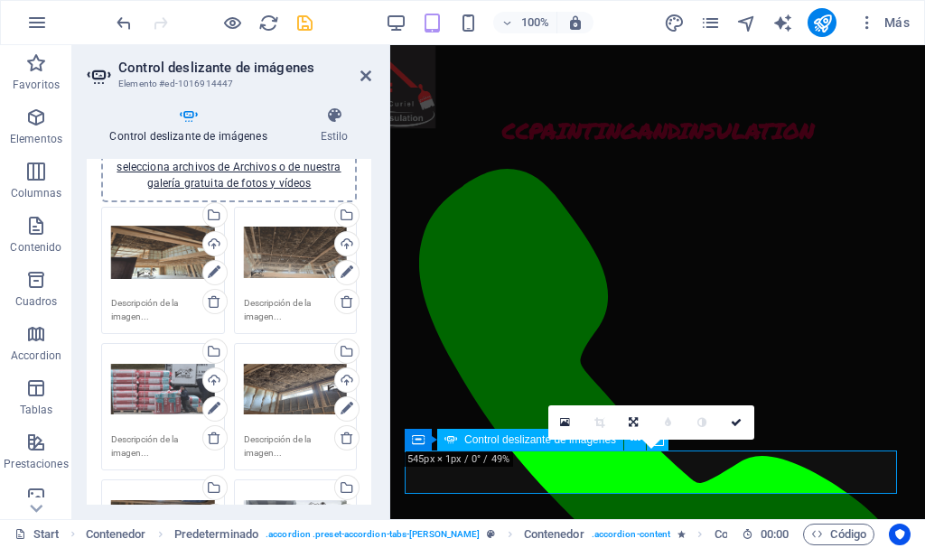
click at [308, 18] on icon "save" at bounding box center [304, 23] width 21 height 21
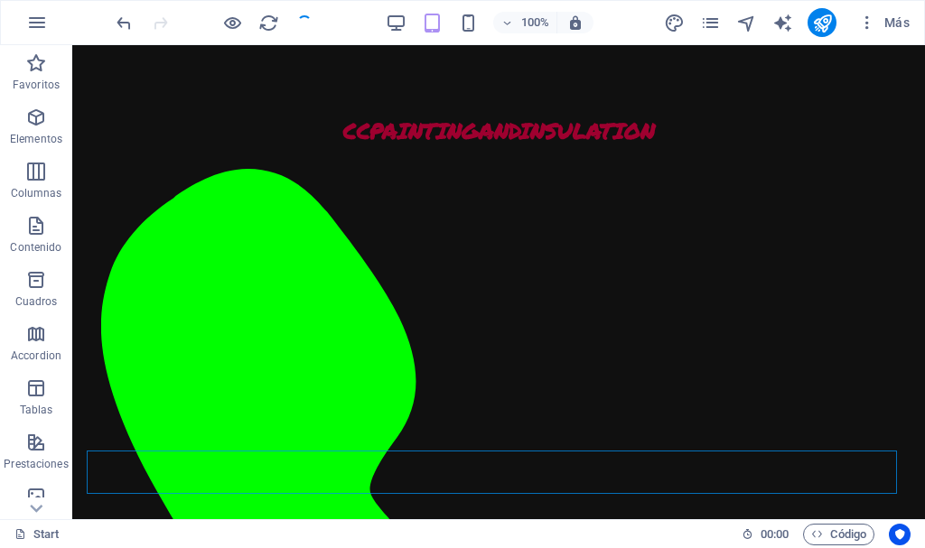
checkbox input "false"
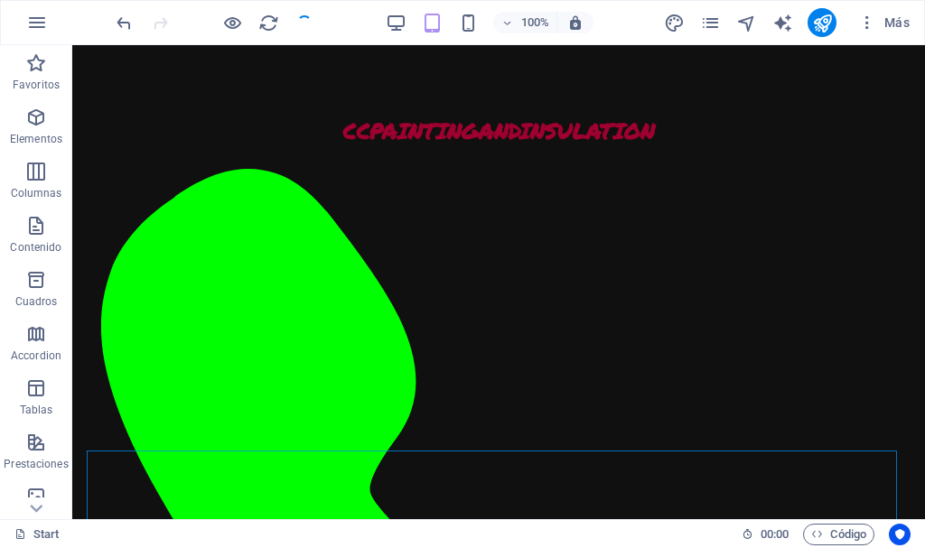
scroll to position [2063, 0]
click at [820, 18] on icon "publish" at bounding box center [822, 23] width 21 height 21
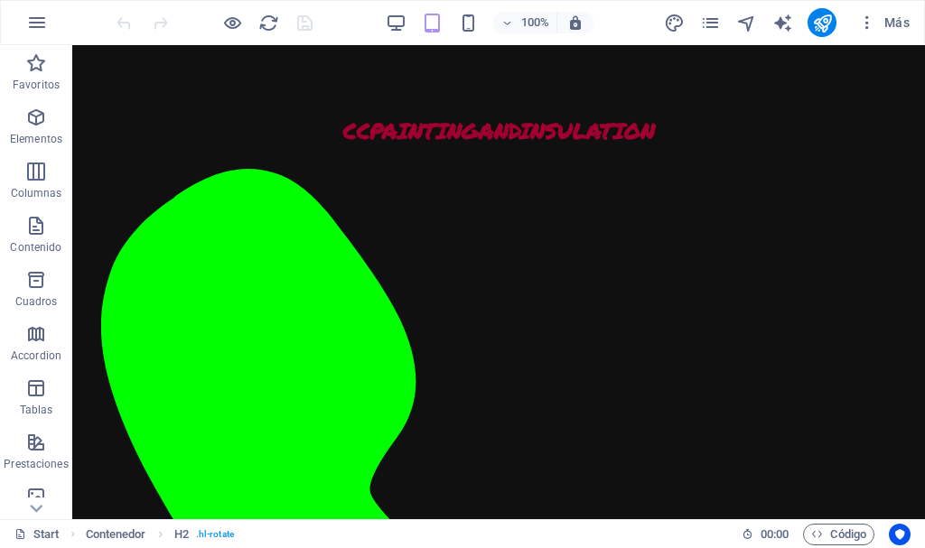
scroll to position [2433, 0]
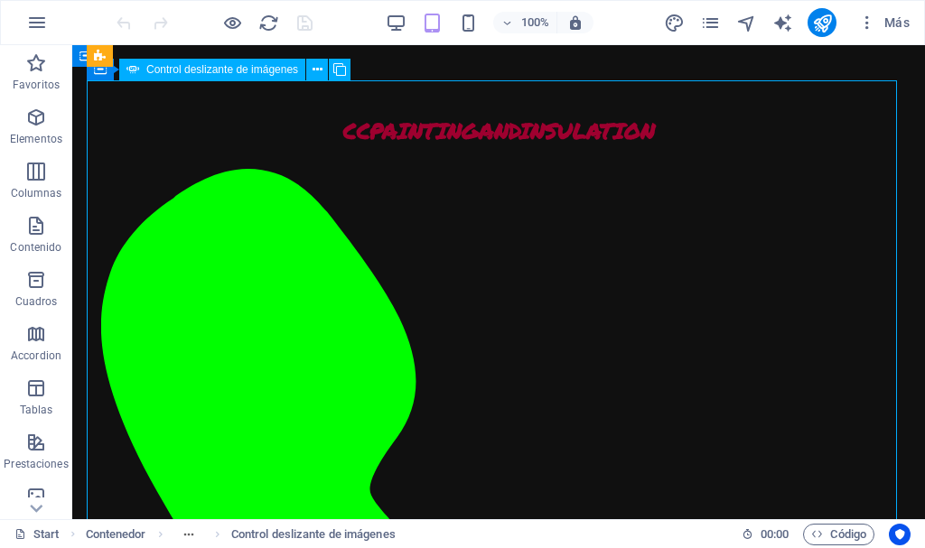
select select "ms"
select select "s"
select select "progressive"
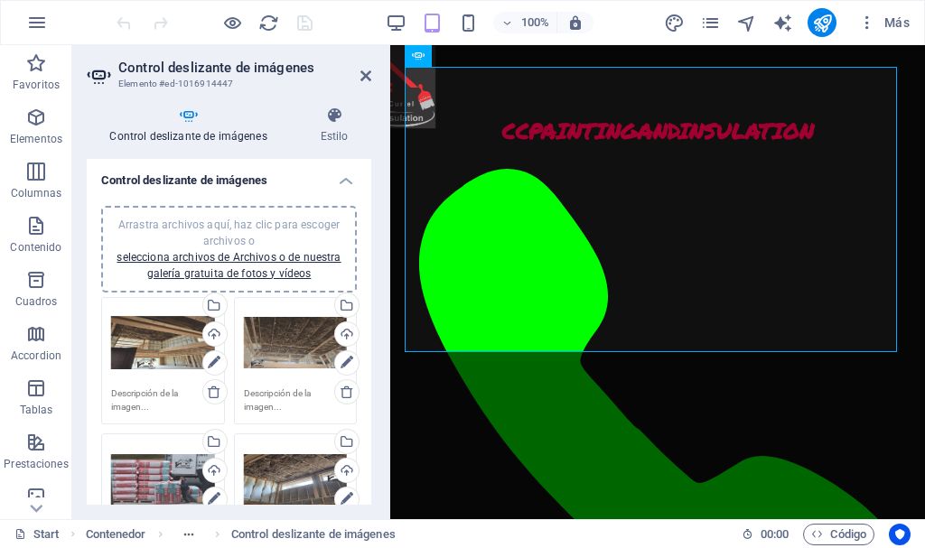
scroll to position [2641, 0]
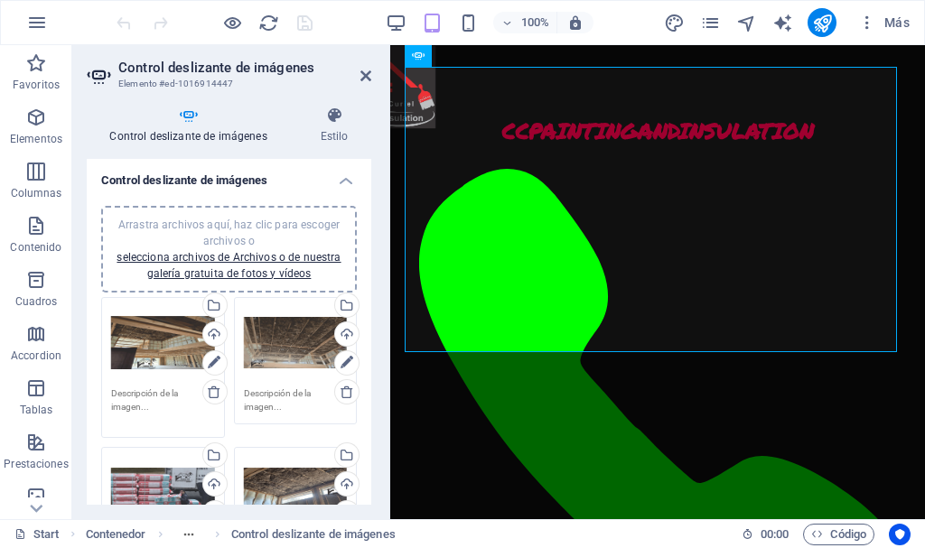
drag, startPoint x: 154, startPoint y: 410, endPoint x: 113, endPoint y: 403, distance: 42.2
click at [113, 403] on textarea at bounding box center [163, 406] width 104 height 41
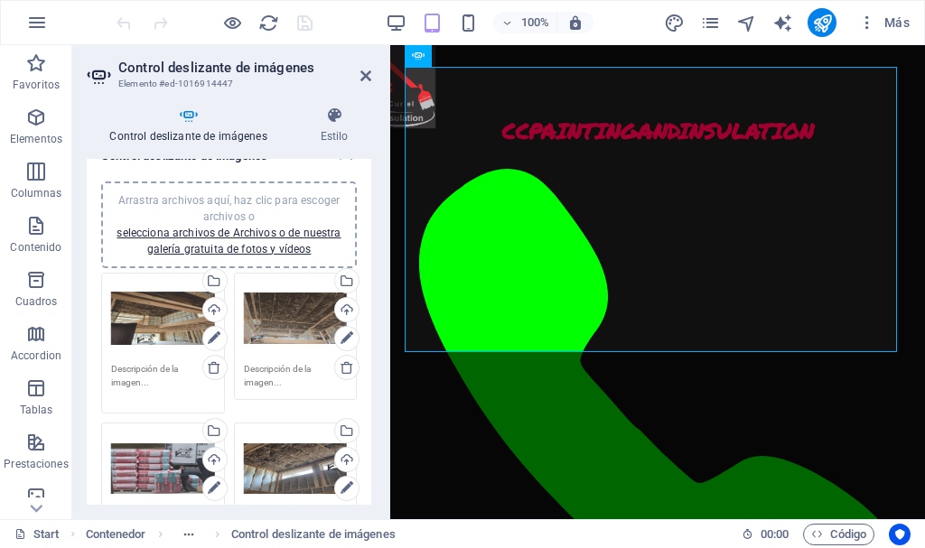
scroll to position [27, 0]
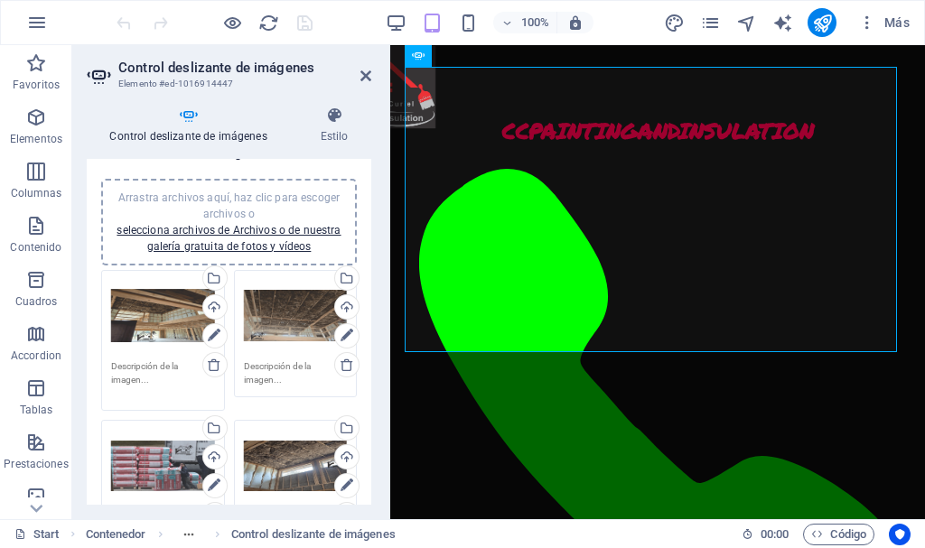
click at [157, 384] on textarea at bounding box center [163, 379] width 104 height 41
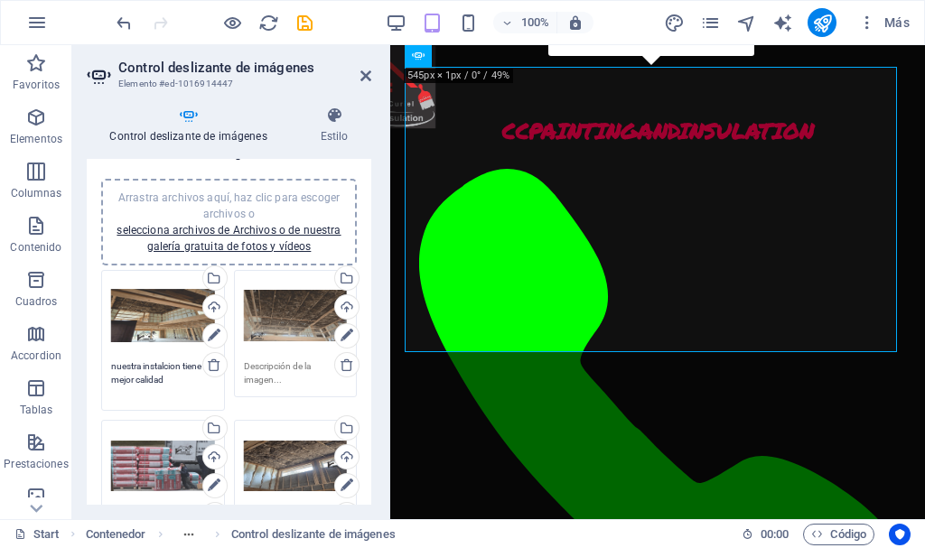
type textarea "nuestra instalcion tiene la mejor calidad"
click at [273, 379] on textarea at bounding box center [296, 379] width 104 height 41
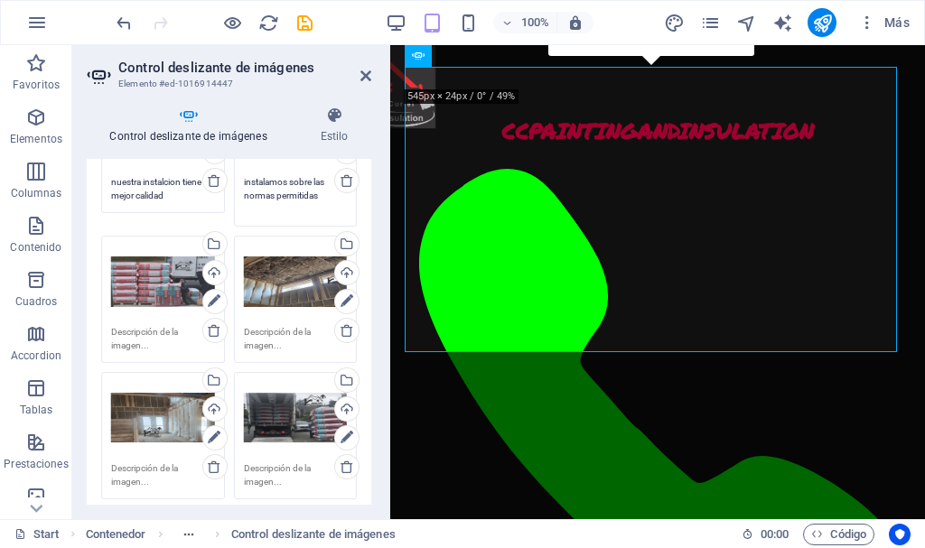
scroll to position [243, 0]
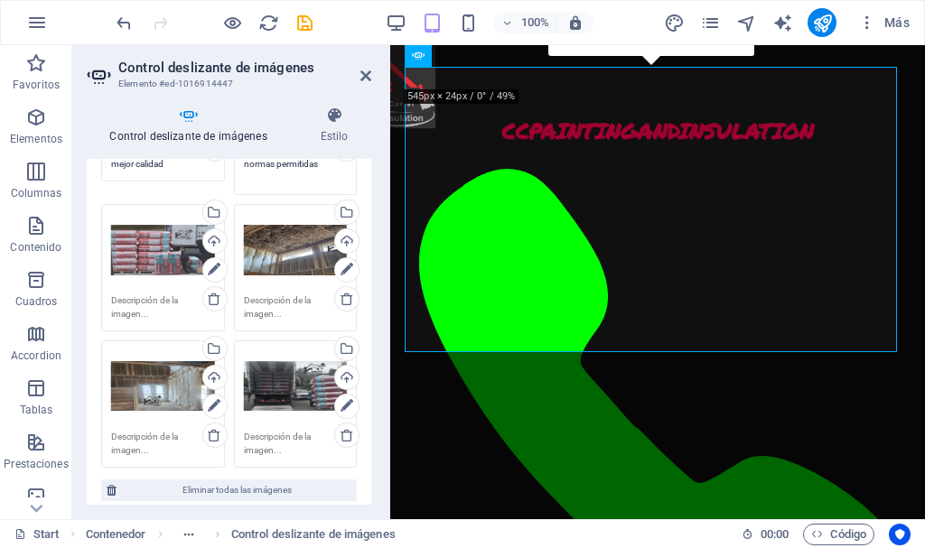
type textarea "instalamos sobre las normas permitidas"
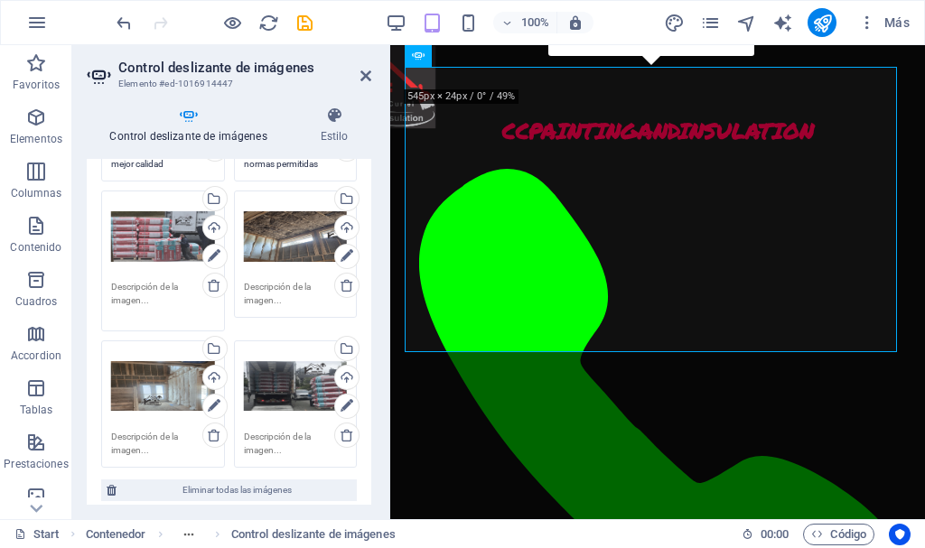
drag, startPoint x: 160, startPoint y: 317, endPoint x: 120, endPoint y: 308, distance: 40.7
click at [120, 308] on textarea at bounding box center [163, 300] width 104 height 41
click at [286, 307] on div "Arrastra archivos aquí, haz clic para escoger archivos o selecciona archivos de…" at bounding box center [295, 254] width 133 height 136
type textarea "usamos material de la mejor calidad"
click at [289, 302] on textarea at bounding box center [296, 300] width 104 height 41
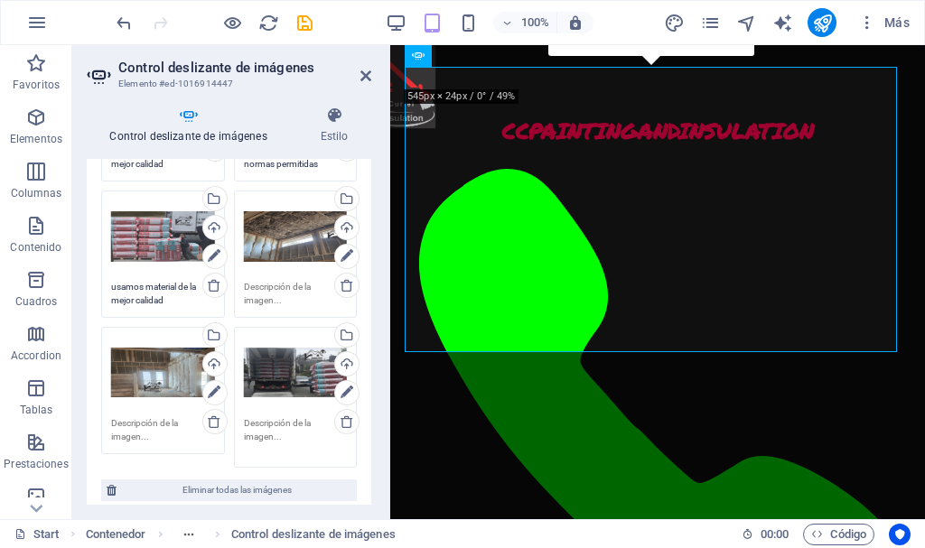
click at [290, 448] on textarea at bounding box center [296, 436] width 104 height 41
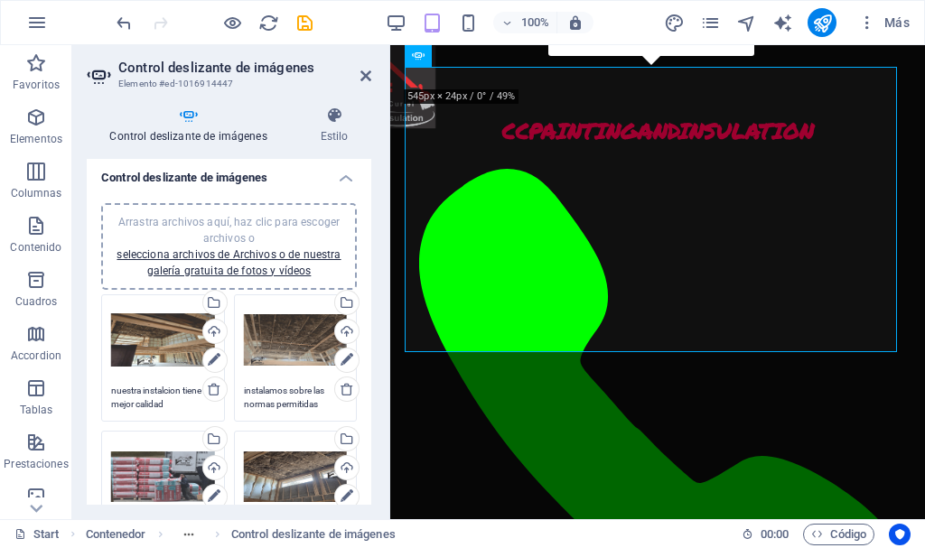
scroll to position [0, 0]
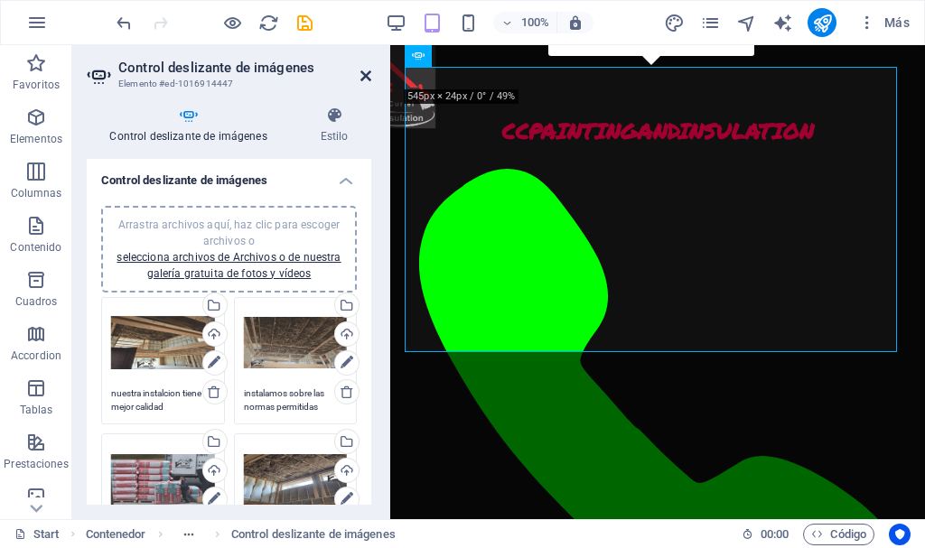
type textarea "usamos la mejor logistica para transportar el material que cupamos"
click at [365, 74] on icon at bounding box center [365, 76] width 11 height 14
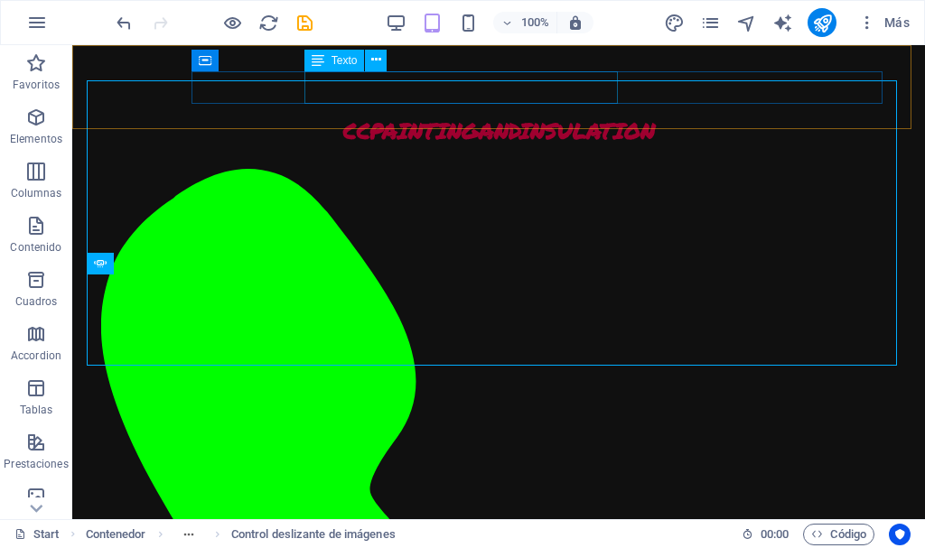
scroll to position [2433, 0]
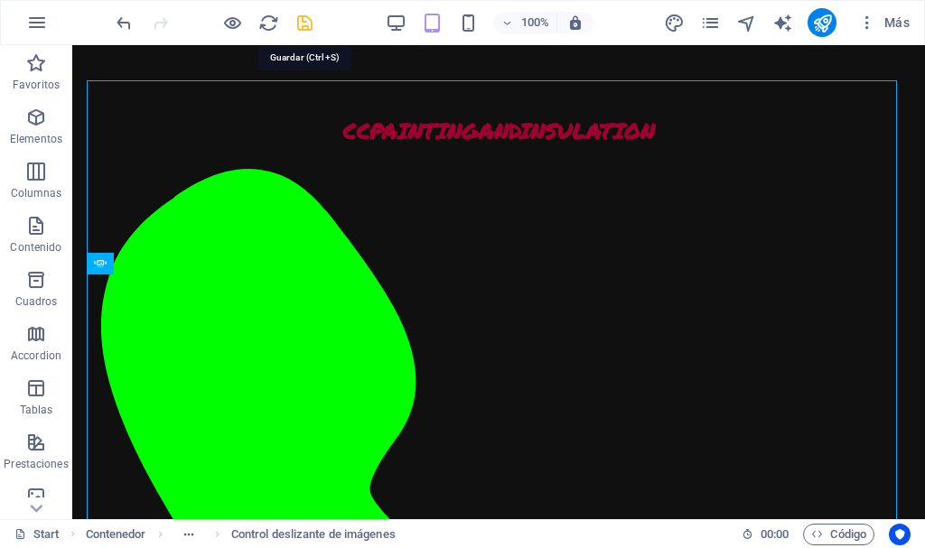
click at [305, 23] on icon "save" at bounding box center [304, 23] width 21 height 21
checkbox input "false"
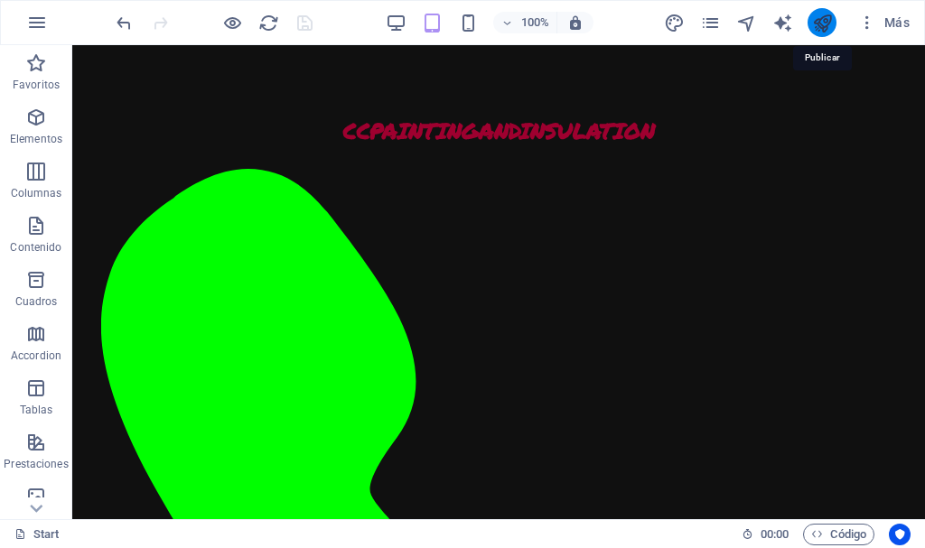
click at [826, 18] on icon "publish" at bounding box center [822, 23] width 21 height 21
